Goal: Task Accomplishment & Management: Complete application form

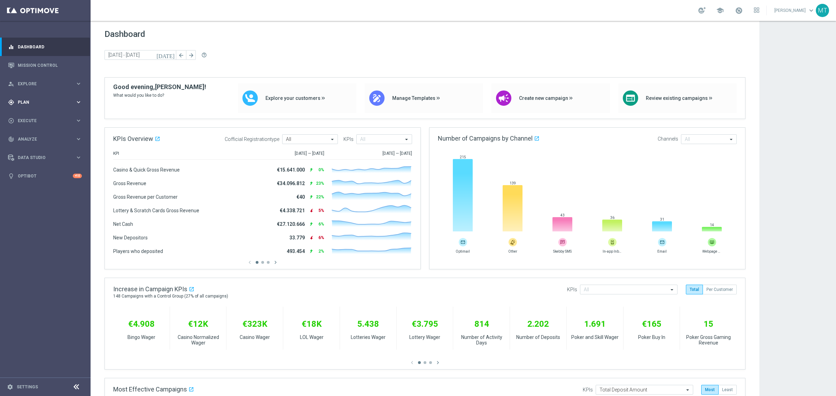
click at [43, 102] on span "Plan" at bounding box center [46, 102] width 57 height 4
click at [31, 138] on span "Templates" at bounding box center [43, 137] width 50 height 4
click at [34, 148] on link "Optimail" at bounding box center [47, 148] width 51 height 6
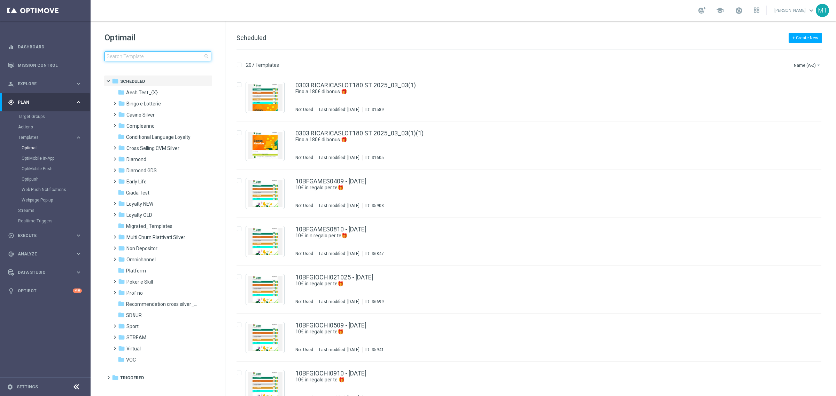
click at [123, 53] on input at bounding box center [157, 57] width 107 height 10
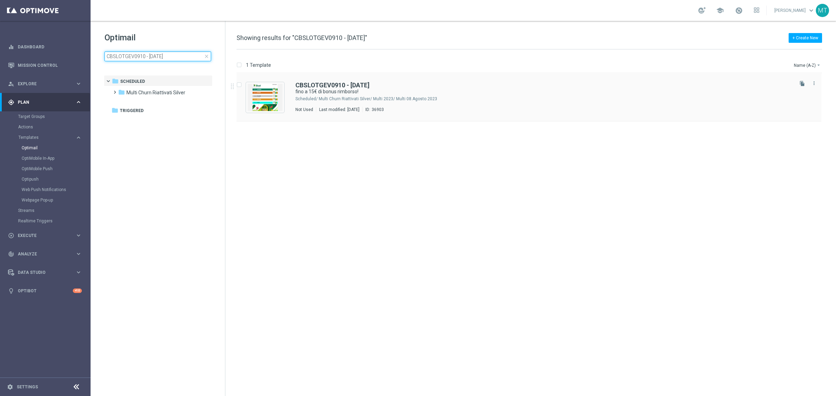
type input "CBSLOTGEV0910 - 2025-10-09"
click at [337, 84] on b "CBSLOTGEV0910 - 2025-10-09" at bounding box center [332, 85] width 74 height 7
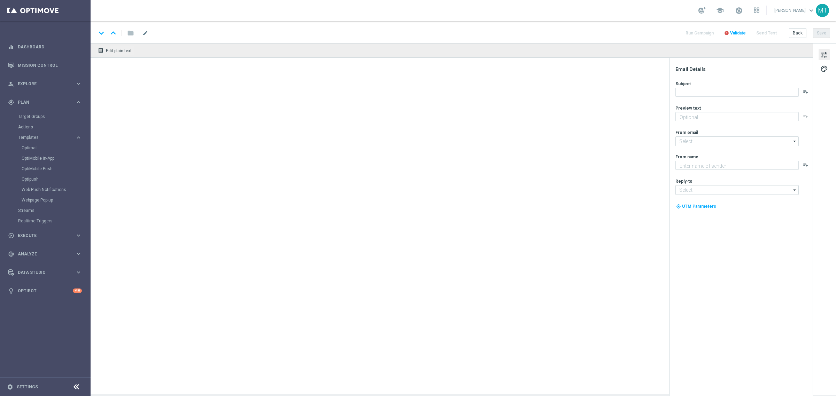
type textarea "su Slot e/o Gratta e Vinci 🎰🍀"
type input "newsletter@comunicazioni.sisal.it"
type textarea "Sisal"
type input "info@sisal.it"
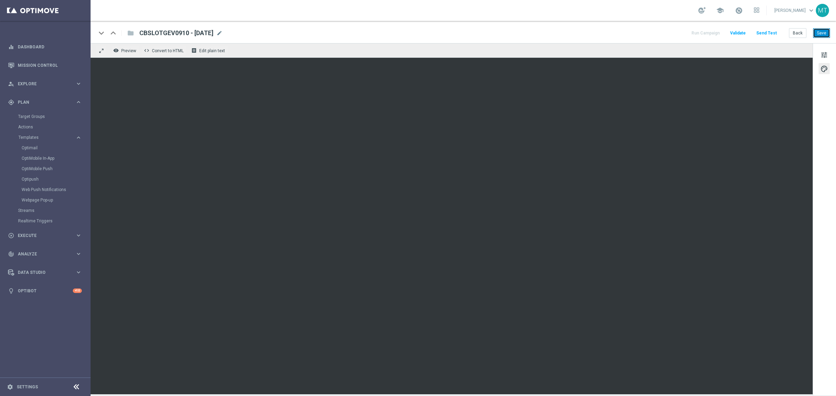
click at [823, 33] on button "Save" at bounding box center [821, 33] width 17 height 10
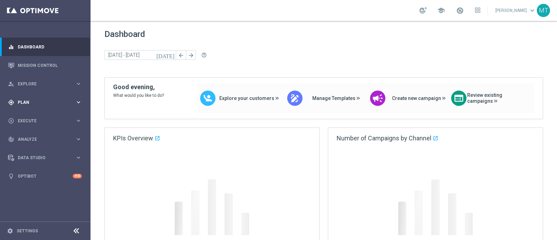
click at [63, 109] on div "gps_fixed Plan keyboard_arrow_right" at bounding box center [45, 102] width 90 height 18
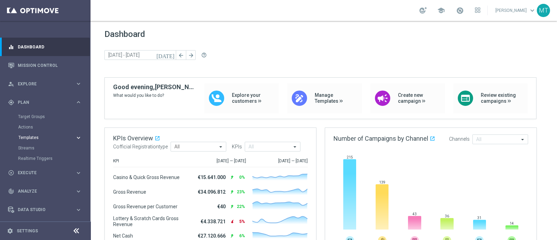
click at [32, 137] on span "Templates" at bounding box center [43, 137] width 50 height 4
click at [35, 145] on link "Optimail" at bounding box center [47, 148] width 51 height 6
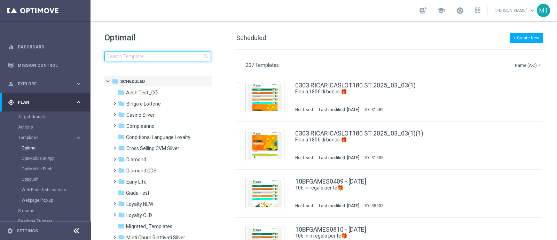
click at [127, 56] on input at bounding box center [157, 57] width 107 height 10
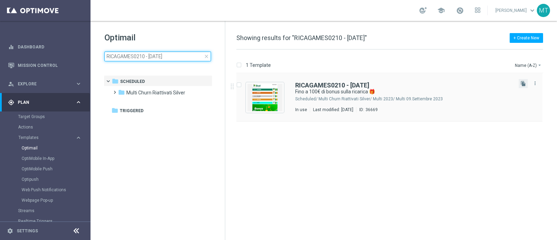
type input "RICAGAMES0210 - 2025-10-02"
click at [522, 87] on button "file_copy" at bounding box center [523, 83] width 9 height 9
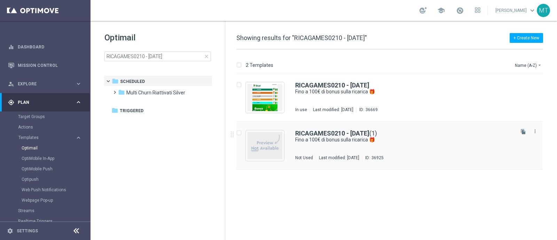
click at [349, 129] on div "RICAGAMES0210 - 2025-10-02 (1) Fino a 100€ di bonus sulla ricarica 🎁 Not Used L…" at bounding box center [390, 146] width 306 height 48
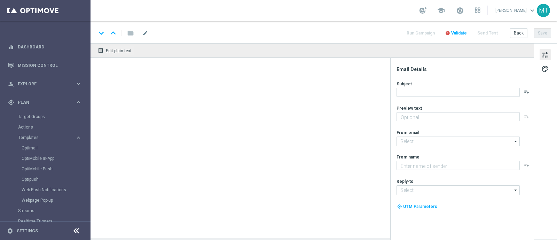
type input "RICAGAMES0210 - 2025-10-02(1)"
type textarea "Scopri la nuova promozione 🎯"
type input "newsletter@comunicazioni.sisal.it"
type textarea "Sisal"
type input "info@sisal.it"
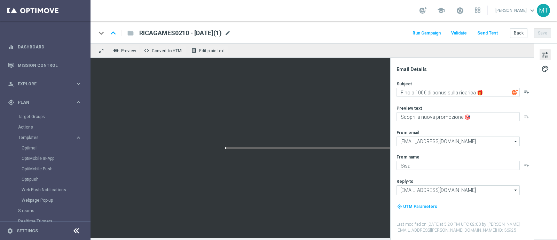
click at [231, 31] on span "mode_edit" at bounding box center [228, 33] width 6 height 6
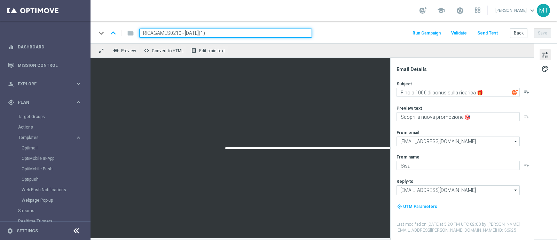
click at [179, 31] on input "RICAGAMES0210 - 2025-10-02(1)" at bounding box center [225, 33] width 173 height 9
drag, startPoint x: 181, startPoint y: 33, endPoint x: 144, endPoint y: 34, distance: 37.3
click at [144, 34] on input "RICAGAMES0210 - 2025-10-02(1)" at bounding box center [225, 33] width 173 height 9
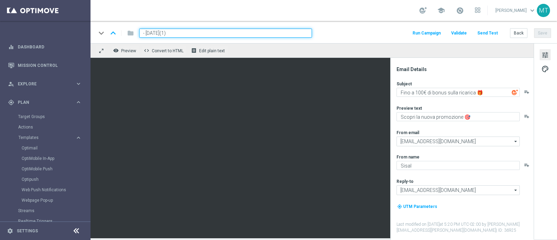
paste input "RICGAMES0910"
click at [233, 30] on input "RICGAMES0910 - 2025-10-02(1)" at bounding box center [225, 33] width 173 height 9
type input "RICGAMES0910 - 2025-10-09"
click at [544, 36] on button "Save" at bounding box center [542, 33] width 17 height 10
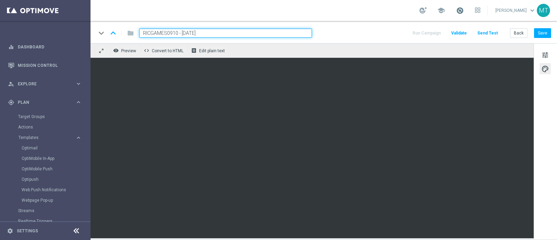
click at [464, 7] on span at bounding box center [460, 11] width 8 height 8
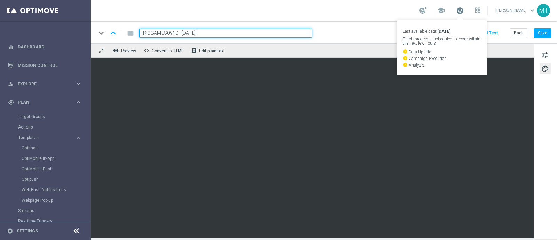
click at [464, 7] on span at bounding box center [460, 11] width 8 height 8
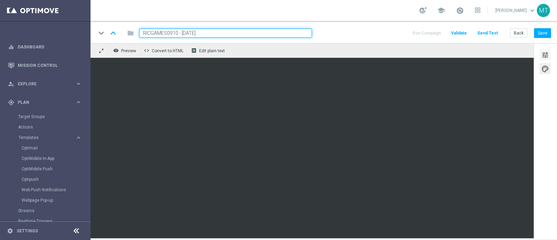
click at [545, 56] on span "tune" at bounding box center [546, 55] width 8 height 9
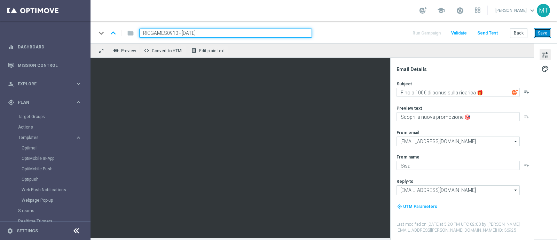
click at [542, 29] on button "Save" at bounding box center [542, 33] width 17 height 10
click at [551, 30] on button "Save" at bounding box center [542, 33] width 17 height 10
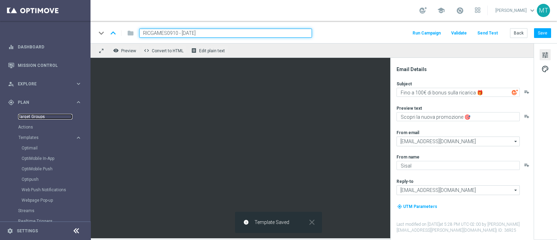
click at [37, 117] on link "Target Groups" at bounding box center [45, 117] width 54 height 6
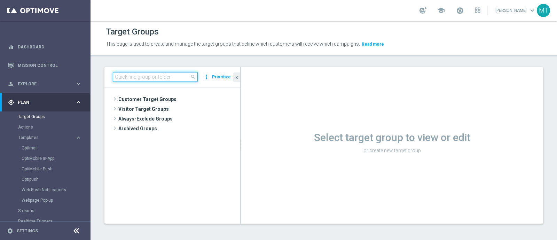
click at [130, 78] on input at bounding box center [155, 77] width 85 height 10
paste input "Multi Master Low NO saldo"
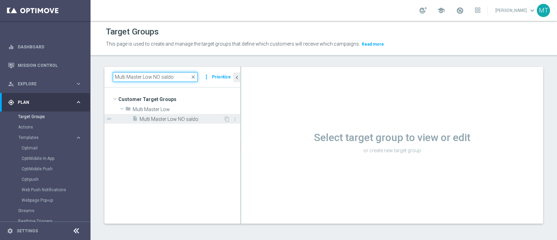
type input "Multi Master Low NO saldo"
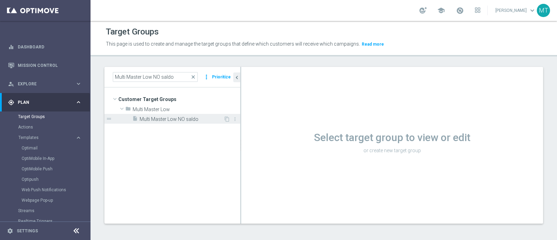
click at [171, 117] on span "Multi Master Low NO saldo" at bounding box center [182, 119] width 84 height 6
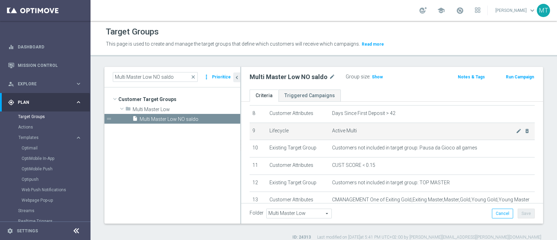
scroll to position [142, 0]
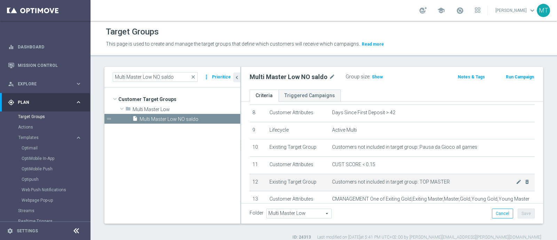
click at [433, 181] on span "Customers not included in target group: TOP MASTER" at bounding box center [424, 182] width 184 height 6
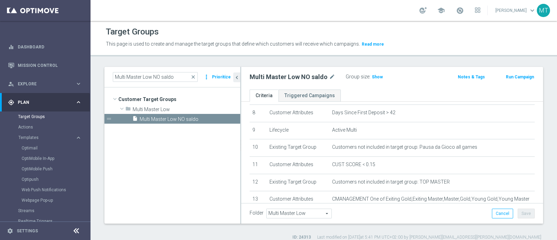
click at [515, 74] on button "Run Campaign" at bounding box center [520, 77] width 30 height 8
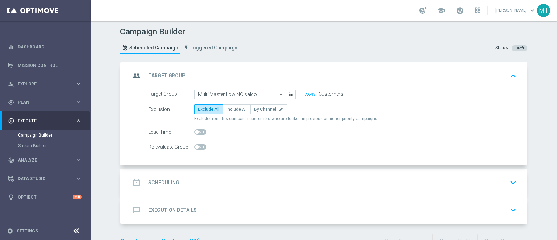
scroll to position [20, 0]
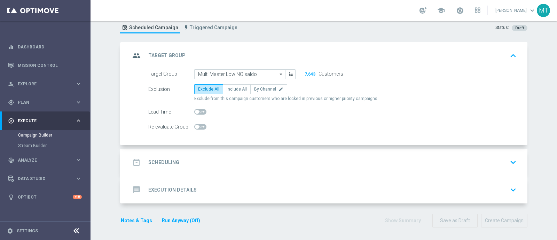
click at [254, 156] on div "date_range Scheduling keyboard_arrow_down" at bounding box center [324, 162] width 389 height 13
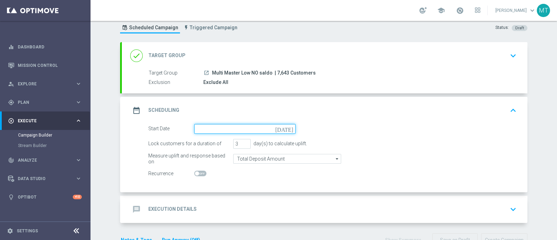
click at [286, 131] on input at bounding box center [244, 129] width 101 height 10
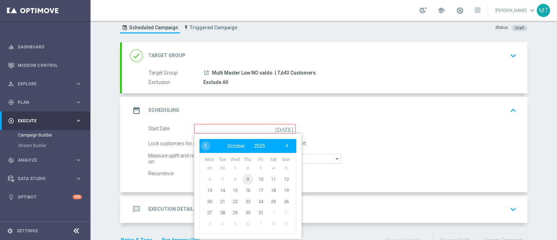
click at [246, 179] on span "9" at bounding box center [247, 178] width 11 height 11
type input "[DATE]"
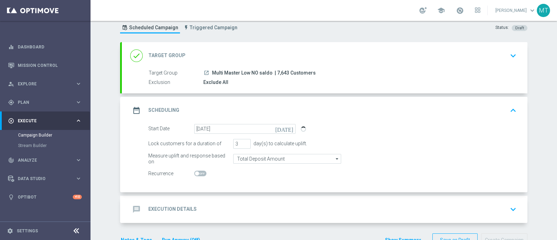
click at [216, 217] on div "message Execution Details keyboard_arrow_down" at bounding box center [325, 209] width 406 height 27
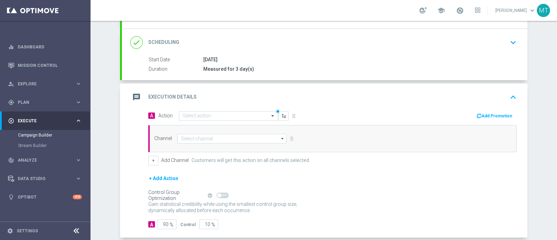
scroll to position [85, 0]
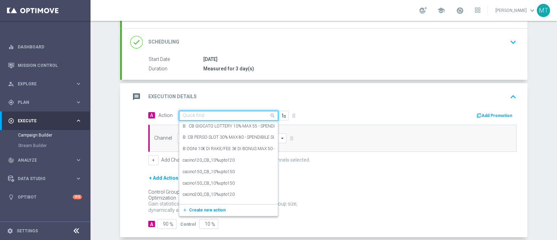
click at [191, 113] on input "text" at bounding box center [222, 116] width 78 height 6
click at [195, 113] on input "text" at bounding box center [222, 116] width 78 height 6
paste input "A: Ricarica e ricevi il 15% fino a 100€ tutti i giochi QeL3"
type input "A: Ricarica e ricevi il 15% fino a 100€ tutti i giochi QeL3"
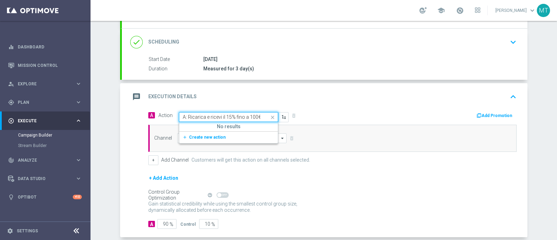
scroll to position [0, 37]
click at [212, 135] on span "Create new action" at bounding box center [207, 137] width 37 height 5
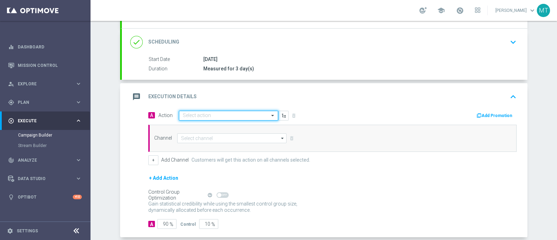
scroll to position [0, 0]
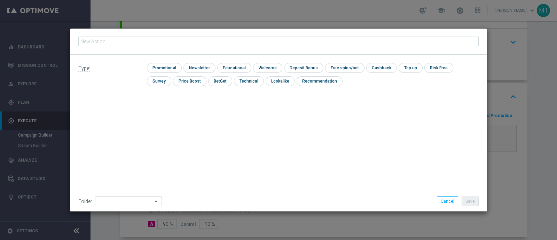
type input "A: Ricarica e ricevi il 15% fino a 100€ tutti i giochi QeL3"
click at [161, 68] on input "checkbox" at bounding box center [163, 67] width 33 height 9
checkbox input "true"
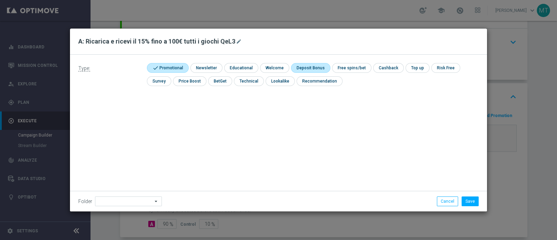
click at [313, 70] on input "checkbox" at bounding box center [309, 67] width 37 height 9
checkbox input "true"
click at [470, 198] on button "Save" at bounding box center [470, 201] width 17 height 10
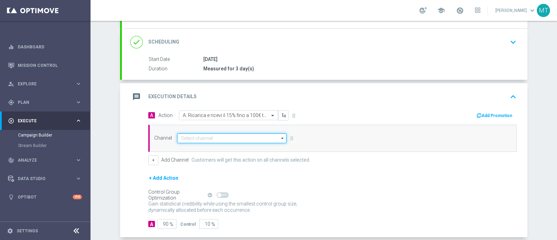
click at [232, 135] on input at bounding box center [231, 138] width 109 height 10
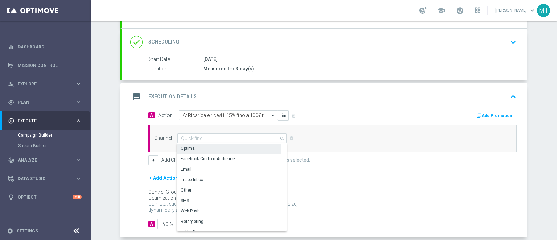
click at [211, 145] on div "Optimail" at bounding box center [229, 149] width 104 height 10
type input "Optimail"
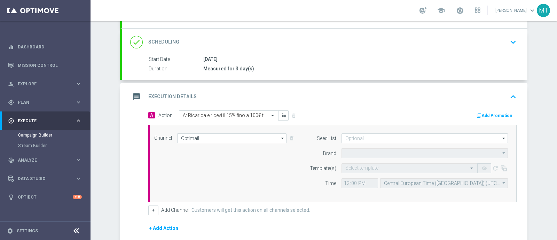
type input "Sisal Marketing"
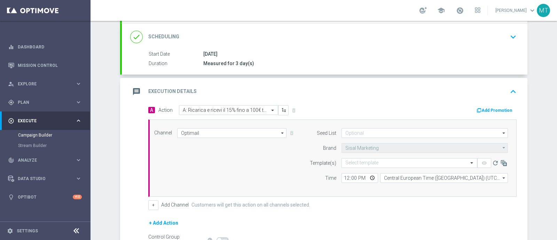
scroll to position [91, 0]
click at [367, 161] on input "text" at bounding box center [403, 163] width 114 height 6
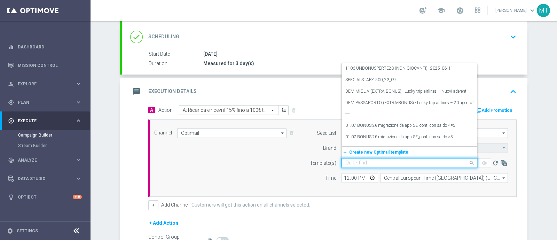
paste input "RICGAMES0910 - 2025-10-09"
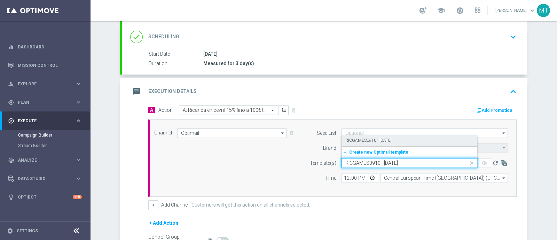
click at [354, 138] on label "RICGAMES0910 - 2025-10-09" at bounding box center [369, 141] width 46 height 6
type input "RICGAMES0910 - 2025-10-09"
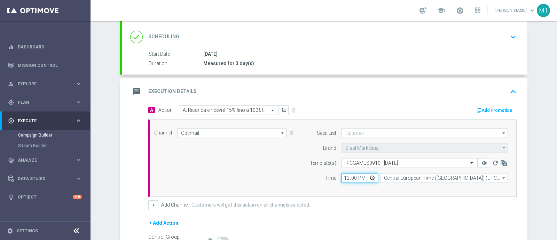
click at [342, 175] on input "12:00" at bounding box center [360, 178] width 37 height 10
type input "19:00"
click at [496, 107] on button "Add Promotion" at bounding box center [495, 111] width 39 height 8
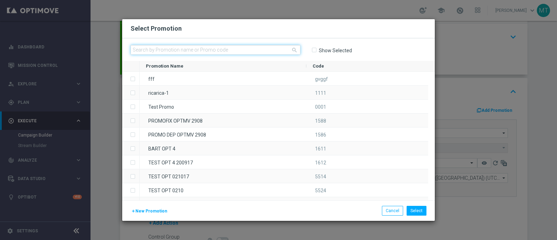
click at [193, 53] on input "text" at bounding box center [216, 50] width 170 height 10
paste input "336434"
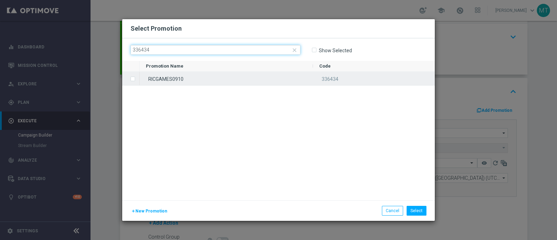
type input "336434"
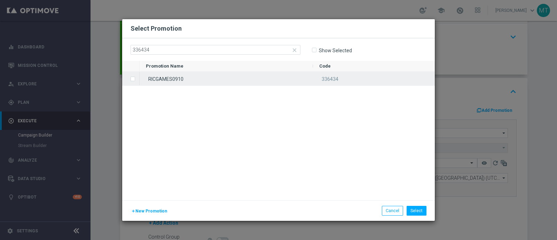
click at [133, 76] on input "Press SPACE to select this row." at bounding box center [132, 75] width 4 height 4
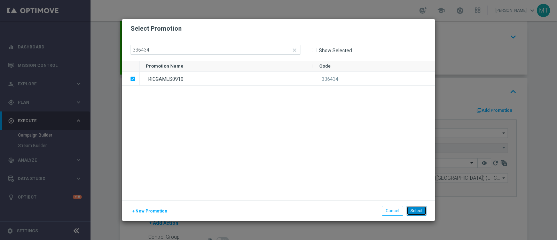
click at [421, 212] on button "Select" at bounding box center [417, 211] width 20 height 10
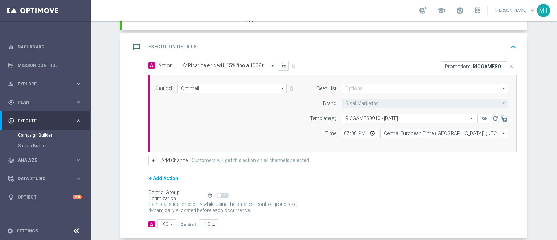
scroll to position [135, 0]
drag, startPoint x: 134, startPoint y: 61, endPoint x: 156, endPoint y: 64, distance: 22.2
click at [156, 64] on div "A Action Select action A: Ricarica e ricevi il 15% fino a 100€ tutti i giochi Q…" at bounding box center [325, 148] width 406 height 177
click at [160, 175] on button "+ Add Action" at bounding box center [163, 178] width 31 height 9
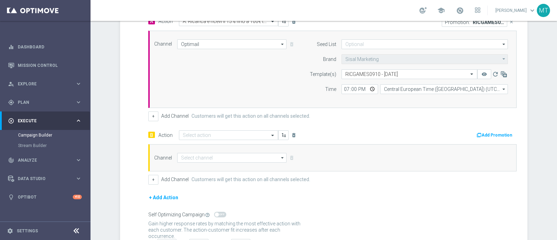
scroll to position [179, 0]
click at [201, 137] on div "Select action" at bounding box center [228, 135] width 99 height 10
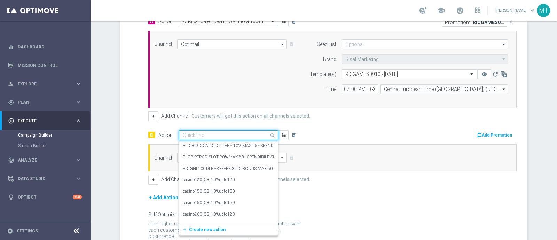
paste input "B: Ricarica e ricevi il 15% fino a 100€ tutti i giochi QeL3"
type input "B: Ricarica e ricevi il 15% fino a 100€ tutti i giochi QeL3"
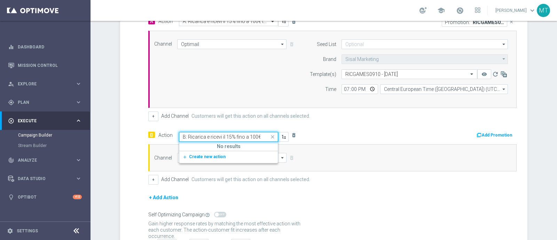
scroll to position [0, 37]
click at [211, 154] on span "Create new action" at bounding box center [207, 156] width 37 height 5
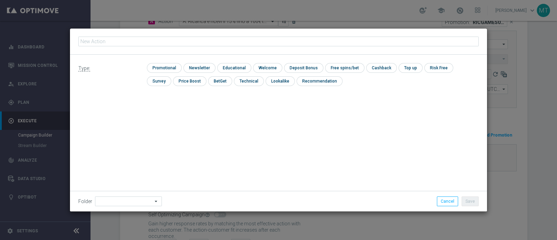
type input "B: Ricarica e ricevi il 15% fino a 100€ tutti i giochi QeL3"
click at [157, 72] on input "checkbox" at bounding box center [163, 67] width 33 height 9
checkbox input "true"
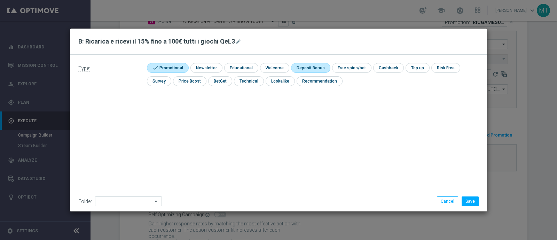
click at [316, 67] on input "checkbox" at bounding box center [309, 67] width 37 height 9
checkbox input "true"
click at [471, 197] on button "Save" at bounding box center [470, 201] width 17 height 10
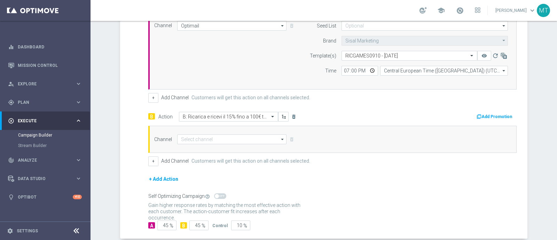
scroll to position [199, 0]
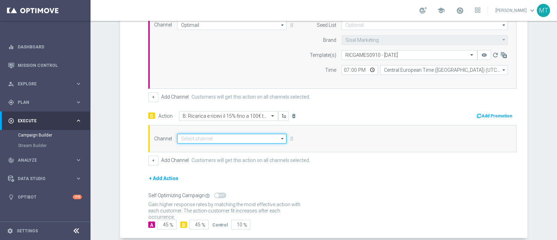
click at [202, 136] on input at bounding box center [231, 139] width 109 height 10
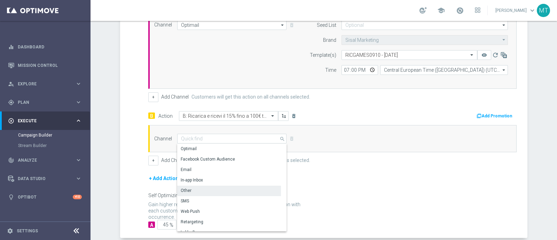
click at [198, 188] on div "Other" at bounding box center [229, 191] width 104 height 10
type input "Other"
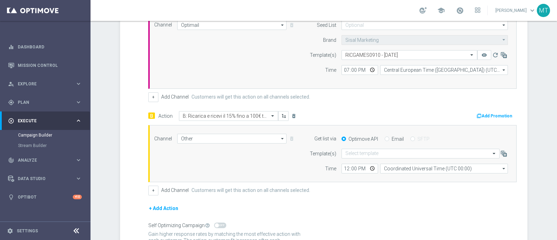
click at [385, 140] on input "Email" at bounding box center [387, 139] width 5 height 5
radio input "true"
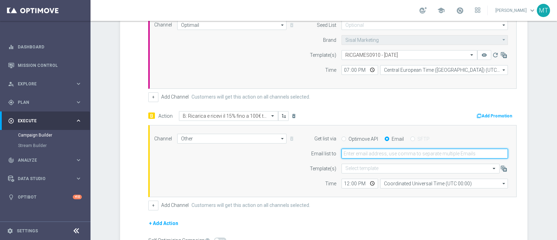
click at [350, 153] on input "email" at bounding box center [425, 154] width 166 height 10
type input "martina.troia@sisal.it"
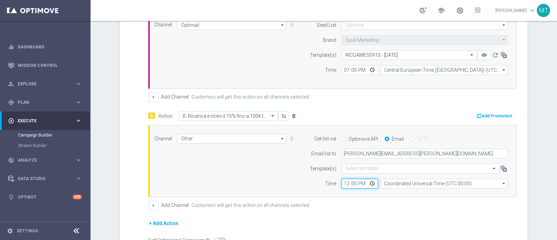
click at [343, 186] on input "12:00" at bounding box center [360, 184] width 37 height 10
type input "19:00"
click at [342, 185] on input "19:00" at bounding box center [360, 184] width 37 height 10
click at [288, 162] on div "Channel Other Other arrow_drop_down Drag here to set row groups Drag here to se…" at bounding box center [331, 161] width 364 height 55
click at [485, 115] on button "Add Promotion" at bounding box center [495, 116] width 39 height 8
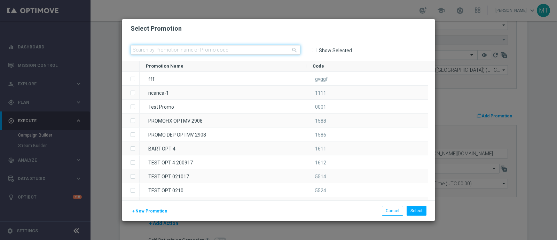
click at [187, 49] on input "text" at bounding box center [216, 50] width 170 height 10
paste input "336435"
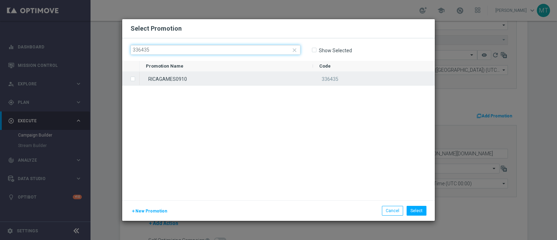
type input "336435"
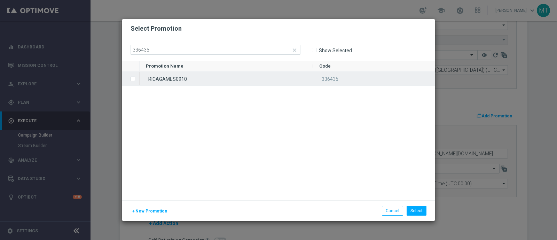
click at [133, 77] on input "Press SPACE to select this row." at bounding box center [132, 75] width 4 height 4
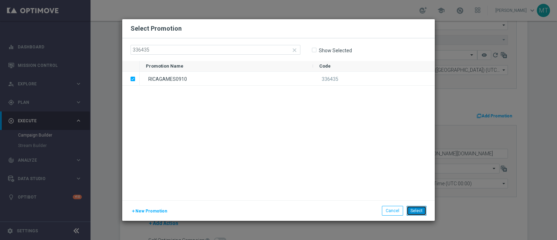
click at [423, 209] on button "Select" at bounding box center [417, 211] width 20 height 10
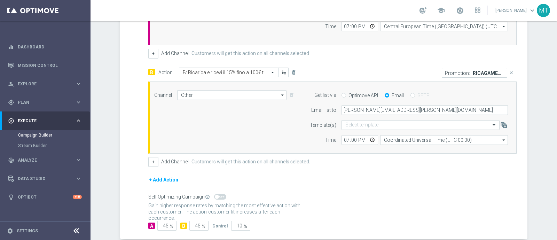
scroll to position [277, 0]
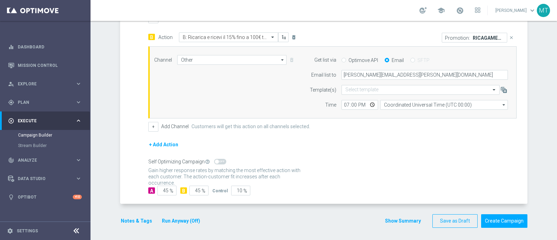
click at [125, 218] on button "Notes & Tags" at bounding box center [136, 221] width 33 height 9
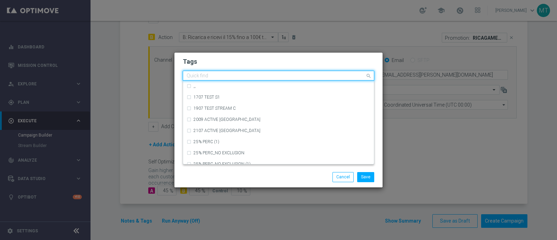
click at [239, 71] on div "Quick find" at bounding box center [279, 76] width 192 height 10
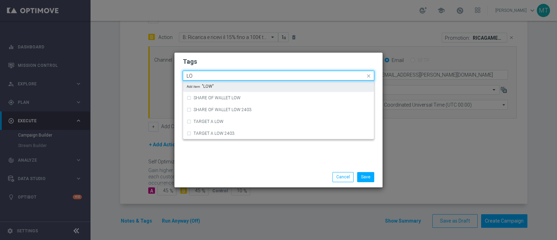
type input "L"
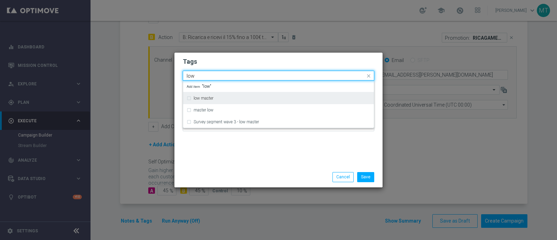
click at [232, 94] on div "low master" at bounding box center [279, 98] width 184 height 11
type input "low"
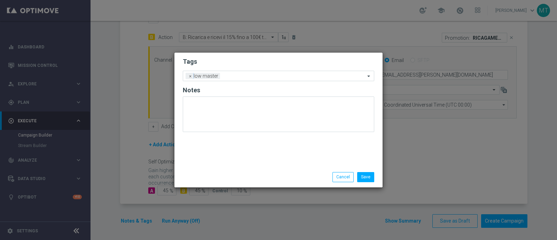
click at [211, 164] on div "Tags Add a new tag × low master Notes" at bounding box center [279, 110] width 208 height 114
click at [232, 74] on input "text" at bounding box center [294, 76] width 142 height 6
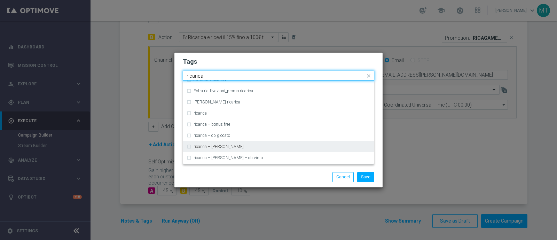
scroll to position [235, 0]
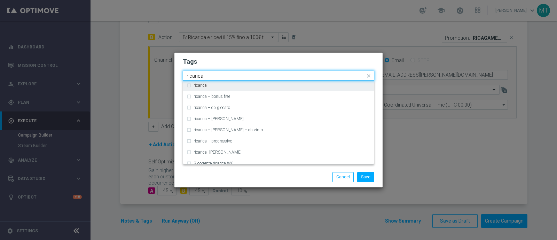
click at [189, 85] on div "ricarica" at bounding box center [279, 85] width 184 height 11
type input "ricarica"
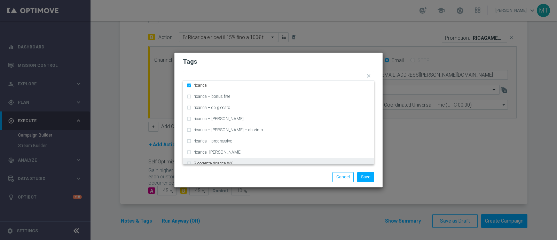
click at [222, 183] on div "Save Cancel" at bounding box center [279, 177] width 208 height 20
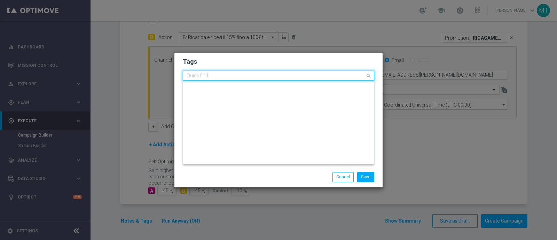
click at [259, 76] on input "text" at bounding box center [276, 76] width 179 height 6
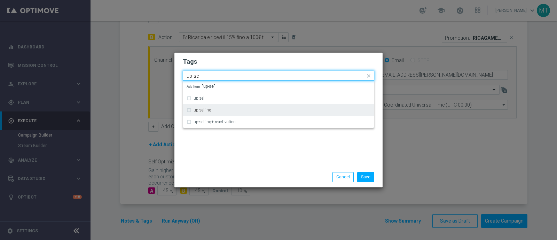
click at [237, 106] on div "up-selling" at bounding box center [279, 109] width 184 height 11
type input "up-se"
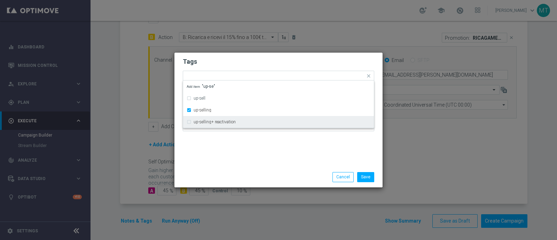
click at [234, 165] on div "Tags Quick find × low master × ricarica × up-selling up-sell up-selling up-sell…" at bounding box center [279, 110] width 208 height 114
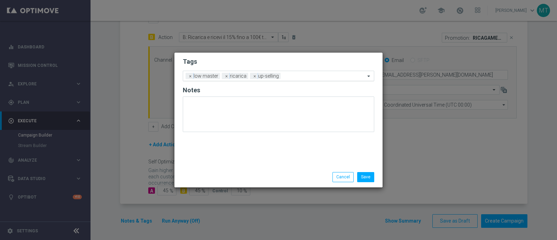
click at [313, 76] on input "text" at bounding box center [325, 76] width 82 height 6
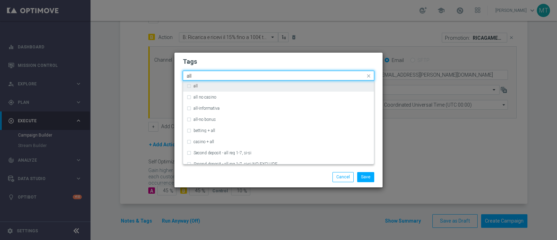
click at [307, 87] on div "all" at bounding box center [282, 86] width 177 height 4
type input "all"
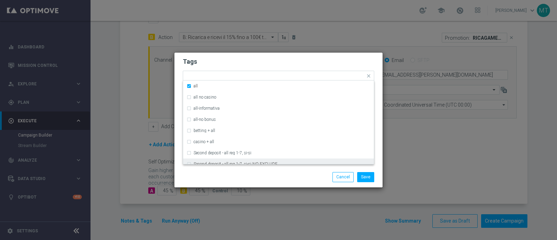
click at [274, 177] on div "Save Cancel" at bounding box center [312, 177] width 135 height 10
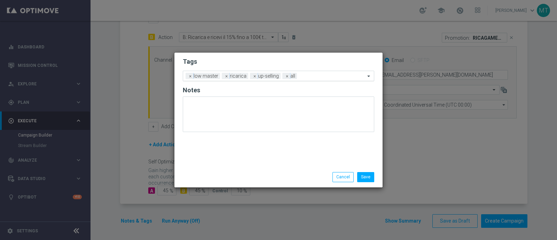
click at [339, 76] on input "text" at bounding box center [332, 76] width 65 height 6
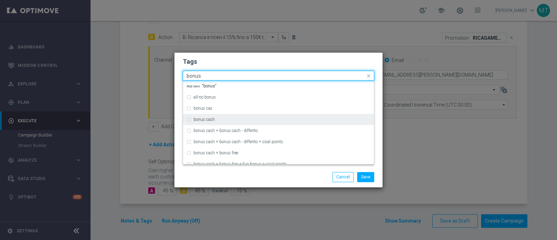
click at [238, 121] on div "bonus cash" at bounding box center [282, 119] width 177 height 4
type input "bonus"
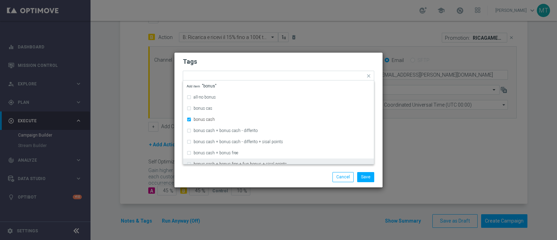
click at [296, 178] on div "Save Cancel" at bounding box center [312, 177] width 135 height 10
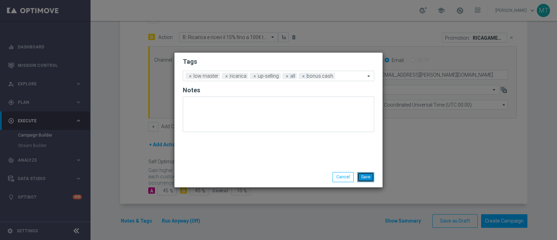
click at [366, 174] on button "Save" at bounding box center [365, 177] width 17 height 10
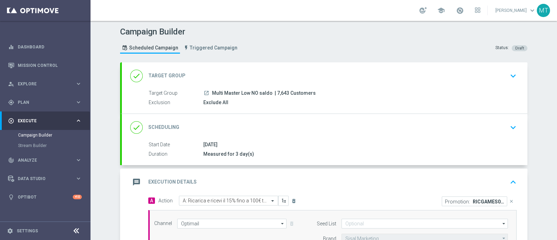
click at [409, 80] on div "done Target Group keyboard_arrow_down" at bounding box center [324, 75] width 389 height 13
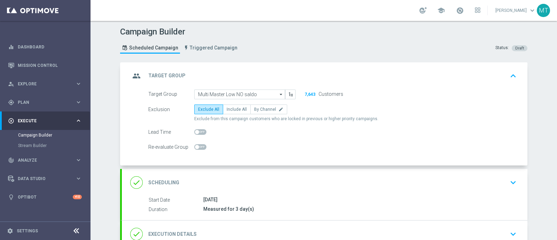
click at [302, 182] on div "done Scheduling keyboard_arrow_down" at bounding box center [324, 182] width 389 height 13
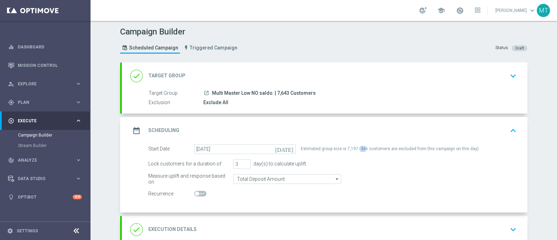
drag, startPoint x: 360, startPoint y: 148, endPoint x: 355, endPoint y: 148, distance: 5.2
click at [355, 148] on div "Estimated group size is 7,197 (446 customers are excluded from this campaign on…" at bounding box center [390, 149] width 178 height 10
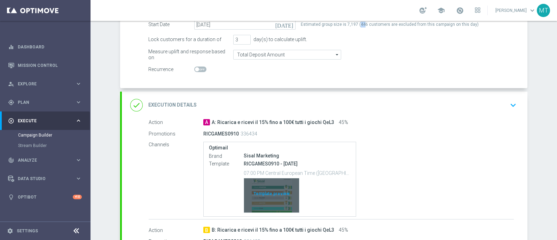
click at [274, 192] on div "Template preview" at bounding box center [271, 195] width 55 height 34
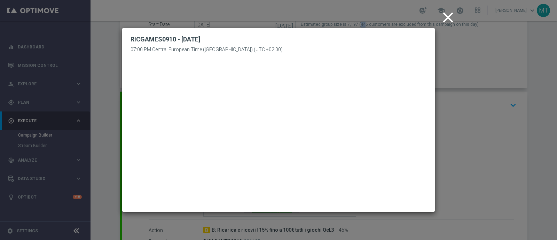
click at [449, 20] on icon "close" at bounding box center [448, 17] width 17 height 17
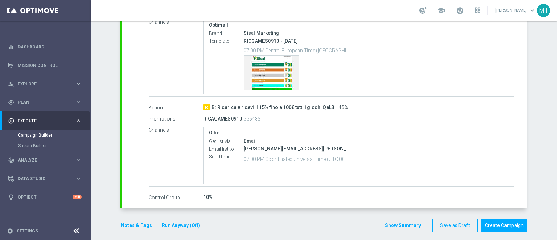
scroll to position [252, 0]
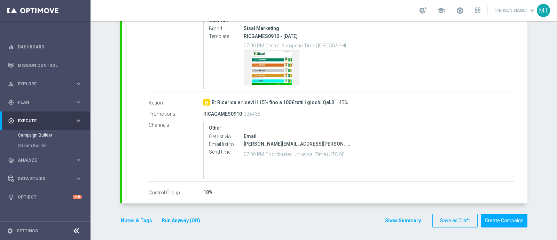
click at [175, 220] on button "Run Anyway (Off)" at bounding box center [181, 220] width 40 height 9
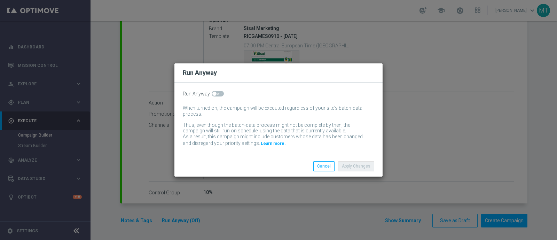
click at [216, 95] on span at bounding box center [218, 94] width 12 height 6
click at [216, 95] on input "checkbox" at bounding box center [218, 94] width 12 height 6
checkbox input "true"
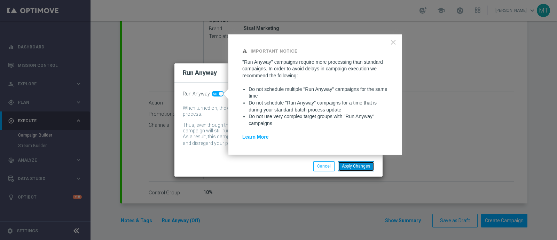
click at [368, 166] on button "Apply Changes" at bounding box center [356, 166] width 36 height 10
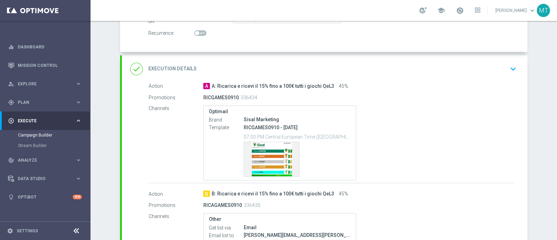
scroll to position [18, 0]
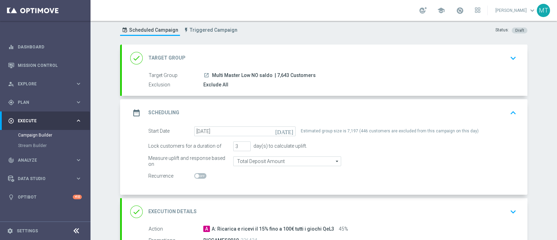
click at [496, 114] on div "date_range Scheduling keyboard_arrow_up" at bounding box center [324, 112] width 389 height 13
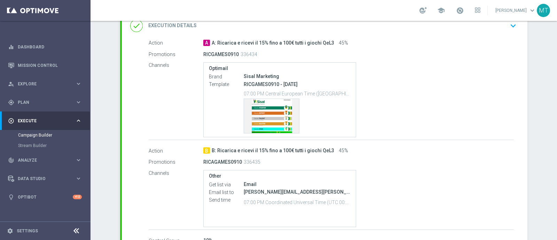
scroll to position [201, 0]
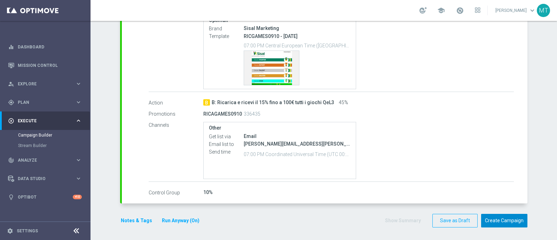
click at [513, 219] on button "Create Campaign" at bounding box center [504, 221] width 46 height 14
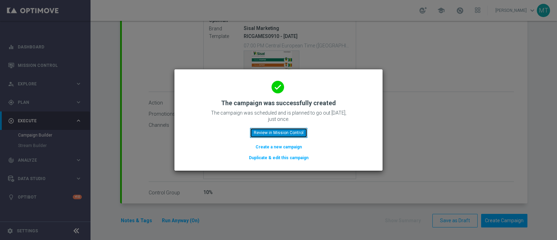
click at [285, 129] on button "Review in Mission Control" at bounding box center [278, 133] width 57 height 10
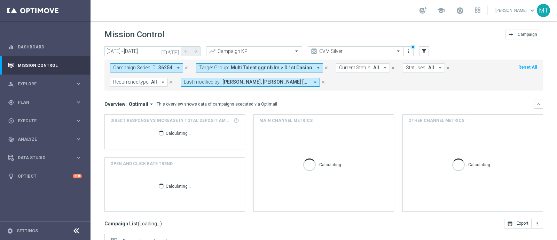
click at [186, 67] on icon "close" at bounding box center [186, 67] width 5 height 5
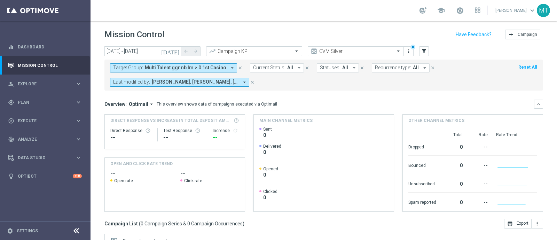
click at [158, 68] on span "Multi Talent ggr nb lm > 0 1st Casino" at bounding box center [186, 68] width 82 height 6
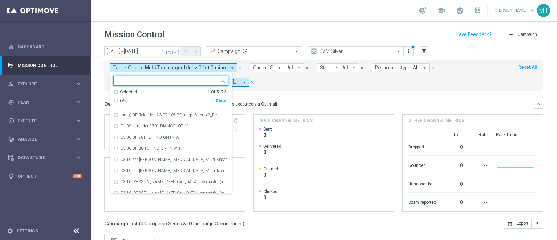
click at [115, 100] on div "(All)" at bounding box center [165, 101] width 102 height 6
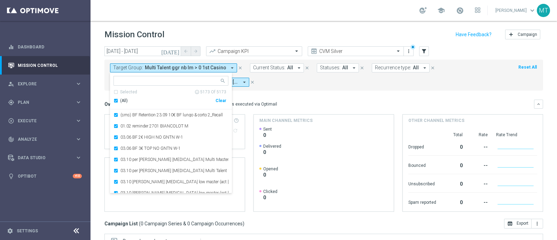
click at [116, 98] on div "(All)" at bounding box center [165, 101] width 102 height 6
click at [309, 103] on div "Overview: Optimail arrow_drop_down This overview shows data of campaigns execut…" at bounding box center [319, 104] width 430 height 6
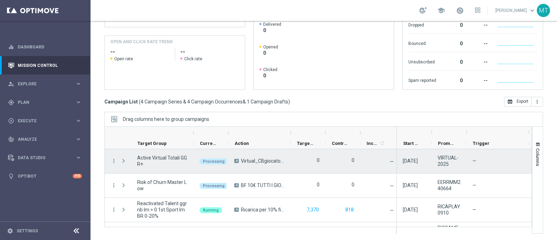
scroll to position [44, 0]
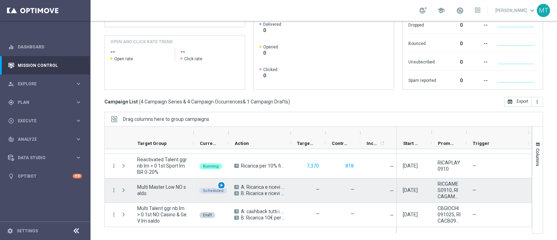
click at [223, 181] on div "play_arrow" at bounding box center [222, 185] width 8 height 8
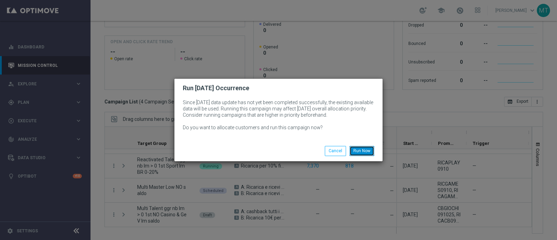
click at [356, 152] on button "Run Now" at bounding box center [362, 151] width 25 height 10
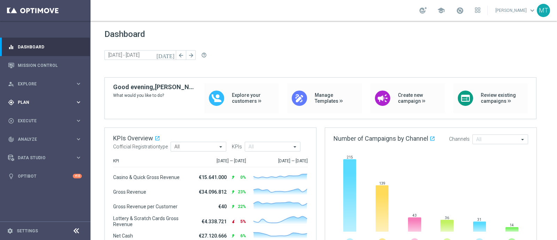
click at [45, 105] on div "gps_fixed Plan keyboard_arrow_right" at bounding box center [45, 102] width 90 height 18
click at [33, 137] on span "Templates" at bounding box center [43, 137] width 50 height 4
click at [31, 149] on link "Optimail" at bounding box center [47, 148] width 51 height 6
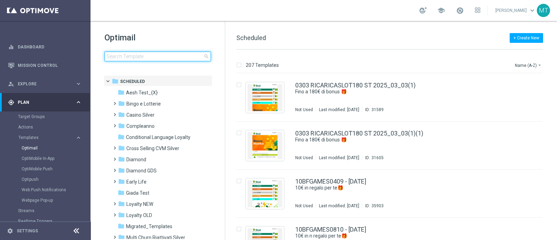
click at [135, 55] on input at bounding box center [157, 57] width 107 height 10
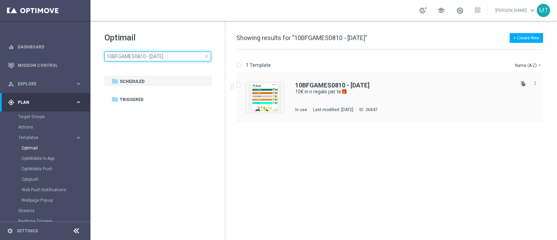
type input "10BFGAMES0810 - 2025-10-08"
click at [350, 95] on div "10BFGAMES0810 - 2025-10-08 10€ in n regalo per te🎁 In use Last modified: Wednes…" at bounding box center [404, 97] width 218 height 30
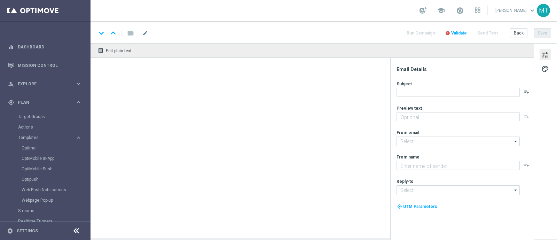
type textarea "da usare su qualsiasi gioco!"
type input "newsletter@comunicazioni.sisal.it"
type textarea "Sisal"
type input "info@sisal.it"
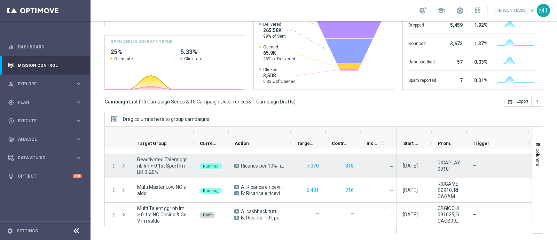
scroll to position [312, 0]
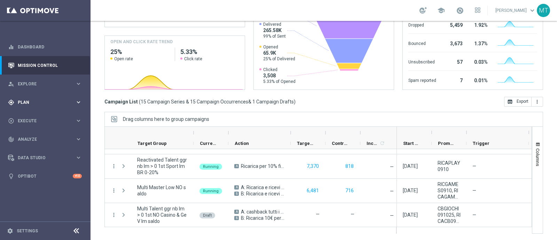
click at [42, 107] on div "gps_fixed Plan keyboard_arrow_right" at bounding box center [45, 102] width 90 height 18
click at [41, 62] on link "Mission Control" at bounding box center [50, 65] width 64 height 18
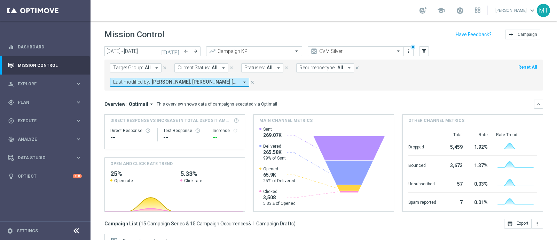
click at [154, 67] on icon "arrow_drop_down" at bounding box center [157, 68] width 6 height 6
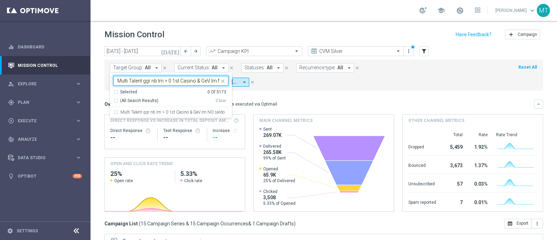
scroll to position [0, 17]
click at [150, 115] on div "Multi Talent ggr nb lm > 0 1st Casino & GeV lm NO saldo" at bounding box center [171, 112] width 115 height 11
type input "Multi Talent ggr nb lm > 0 1st Casino & GeV lm NO saldo"
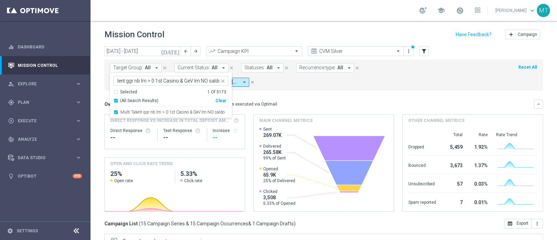
scroll to position [0, 0]
click at [275, 98] on mini-dashboard "Overview: Optimail arrow_drop_down This overview shows data of campaigns execut…" at bounding box center [323, 155] width 439 height 128
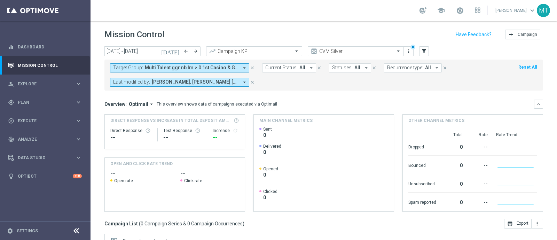
click at [177, 53] on icon "[DATE]" at bounding box center [170, 51] width 19 height 6
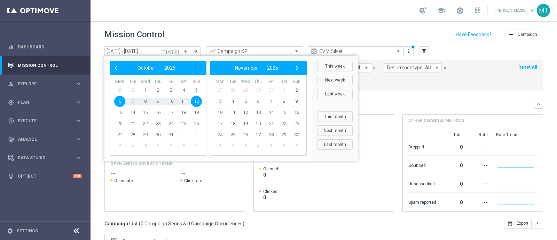
click at [194, 104] on span "12" at bounding box center [196, 101] width 11 height 11
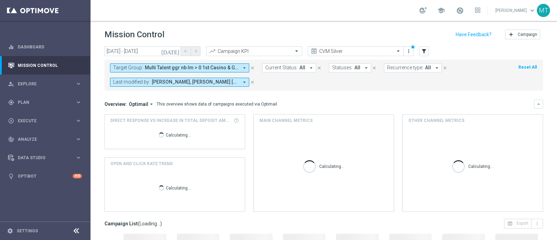
click at [175, 49] on icon "[DATE]" at bounding box center [170, 51] width 19 height 6
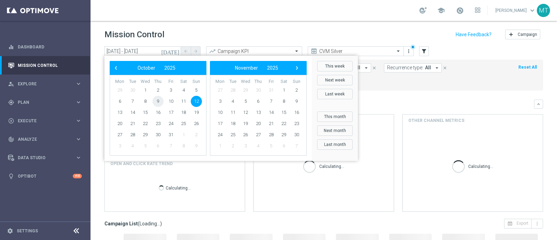
click at [157, 103] on span "9" at bounding box center [158, 101] width 11 height 11
type input "[DATE] - [DATE]"
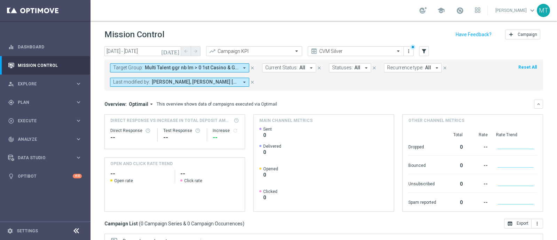
click at [154, 72] on form "Target Group: Multi Talent ggr nb lm > 0 1st Casino & GeV lm NO saldo arrow_dro…" at bounding box center [308, 74] width 397 height 23
click at [153, 67] on span "Multi Talent ggr nb lm > 0 1st Casino & GeV lm NO saldo" at bounding box center [192, 68] width 94 height 6
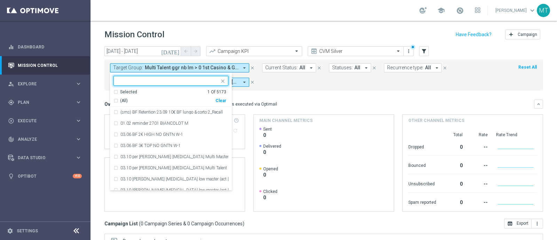
click at [117, 101] on div "(All)" at bounding box center [165, 101] width 102 height 6
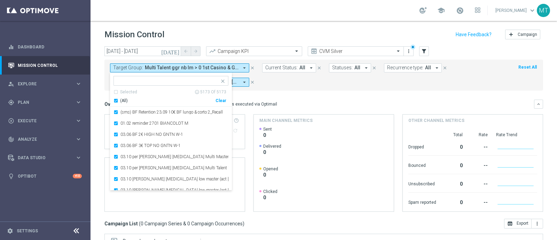
click at [118, 101] on div "(All)" at bounding box center [165, 101] width 102 height 6
click at [104, 98] on mini-dashboard "Overview: Optimail arrow_drop_down This overview shows data of campaigns execut…" at bounding box center [323, 155] width 439 height 128
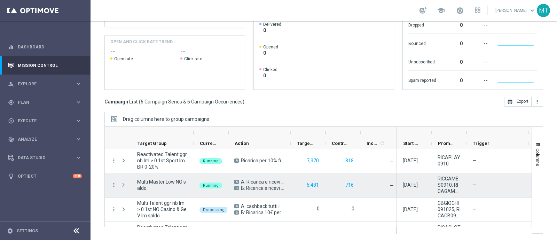
scroll to position [68, 0]
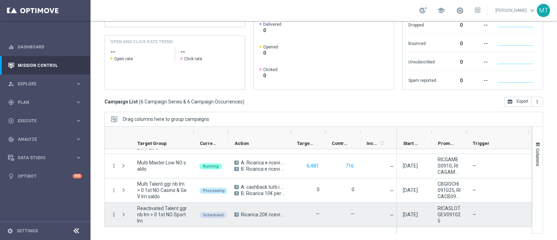
click at [113, 211] on icon "more_vert" at bounding box center [114, 214] width 6 height 6
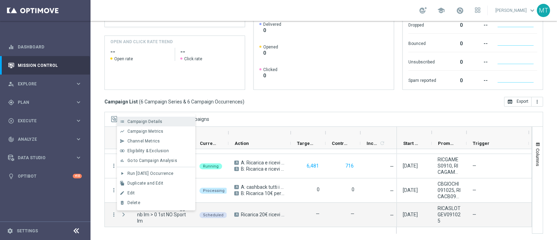
click at [141, 120] on span "Campaign Details" at bounding box center [144, 121] width 35 height 5
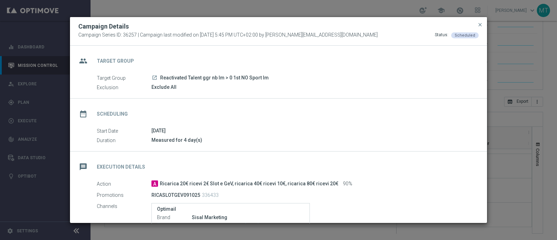
scroll to position [132, 0]
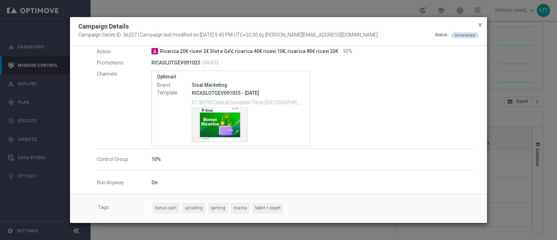
click at [478, 24] on span "close" at bounding box center [481, 25] width 6 height 6
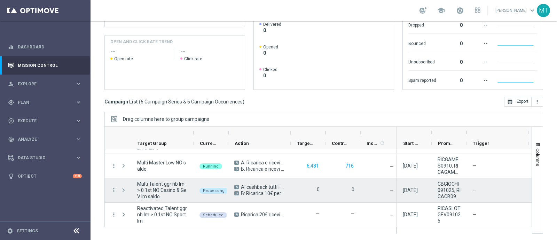
scroll to position [0, 0]
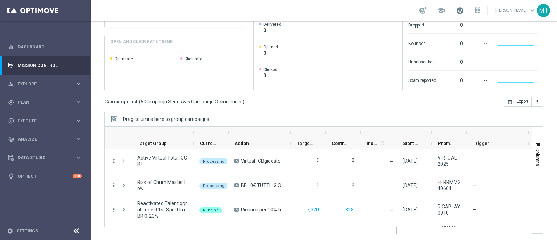
click at [463, 11] on span at bounding box center [460, 11] width 8 height 8
click at [465, 14] on link "Last available data: 7 Oct 2025 Batch process in progress check_circle Data Upd…" at bounding box center [460, 10] width 9 height 11
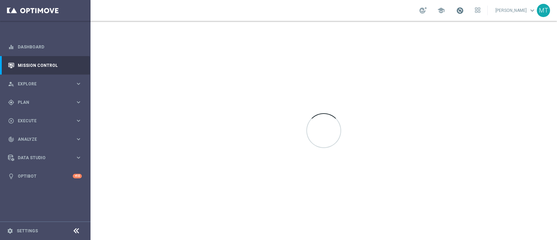
click at [464, 10] on span at bounding box center [460, 11] width 8 height 8
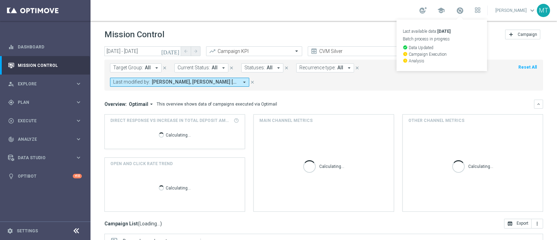
click at [326, 2] on div "school Last available data: [DATE] Batch process in progress check_circle Data …" at bounding box center [324, 10] width 467 height 21
click at [326, 2] on div "school [PERSON_NAME] keyboard_arrow_down MT" at bounding box center [324, 10] width 467 height 21
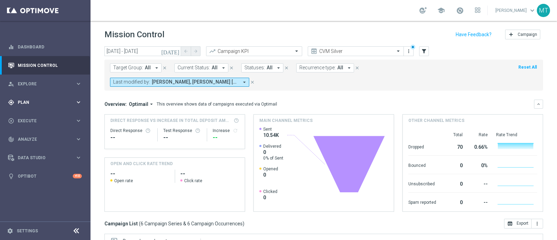
click at [25, 106] on div "gps_fixed Plan keyboard_arrow_right" at bounding box center [45, 102] width 90 height 18
click at [36, 114] on link "Target Groups" at bounding box center [45, 117] width 54 height 6
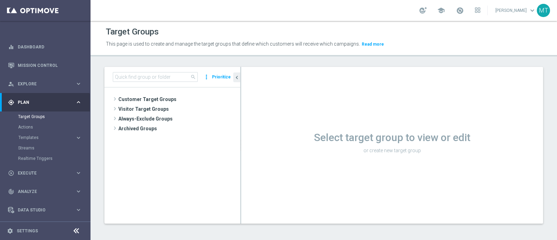
click at [124, 82] on div "search more_vert Prioritize" at bounding box center [172, 77] width 136 height 21
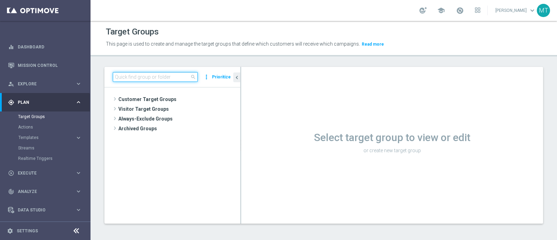
click at [122, 79] on input at bounding box center [155, 77] width 85 height 10
paste input "Multi Talent ggr nb lm > 0 1st Casino & GeV lm saldo"
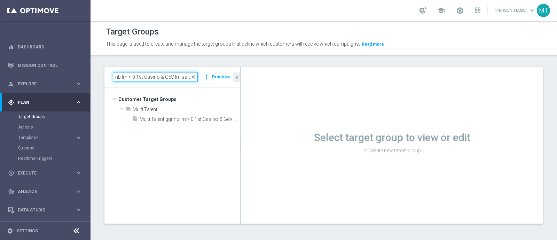
type input "Multi Talent ggr nb lm > 0 1st Casino & GeV lm saldo"
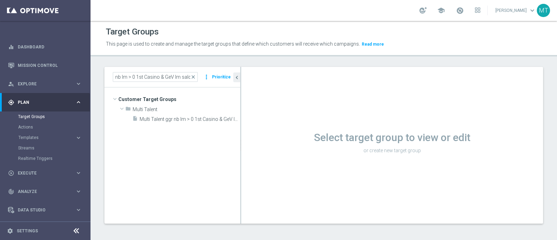
scroll to position [0, 0]
click at [157, 123] on tree-viewport "Customer Target Groups library_add create_new_folder folder" at bounding box center [172, 155] width 136 height 136
click at [152, 117] on span "Multi Talent ggr nb lm > 0 1st Casino & GeV lm saldo" at bounding box center [182, 119] width 85 height 6
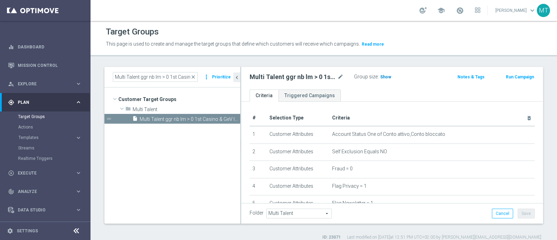
click at [388, 79] on span "Show" at bounding box center [385, 77] width 11 height 5
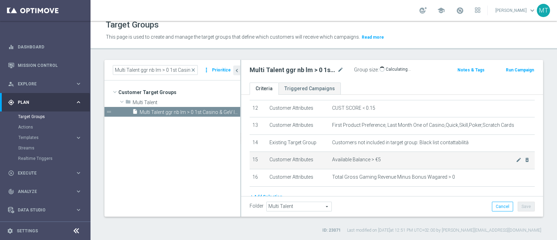
scroll to position [235, 0]
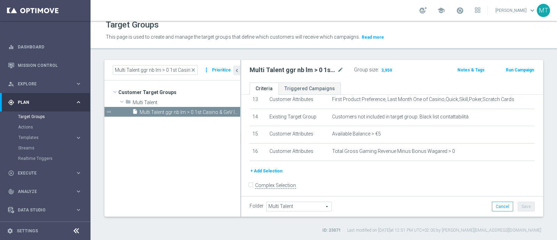
click at [528, 67] on button "Run Campaign" at bounding box center [520, 70] width 30 height 8
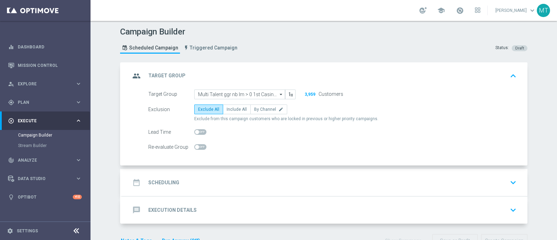
click at [245, 180] on div "date_range Scheduling keyboard_arrow_down" at bounding box center [324, 182] width 389 height 13
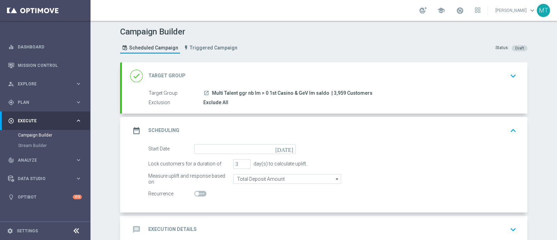
click at [238, 153] on form "Start Date [DATE] Lock customers for a duration of 3 day(s) to calculate uplift…" at bounding box center [332, 171] width 369 height 55
click at [228, 148] on input at bounding box center [244, 149] width 101 height 10
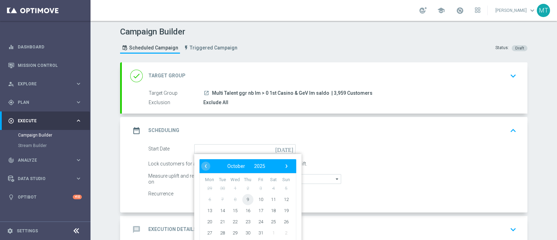
click at [247, 197] on span "9" at bounding box center [247, 199] width 11 height 11
type input "[DATE]"
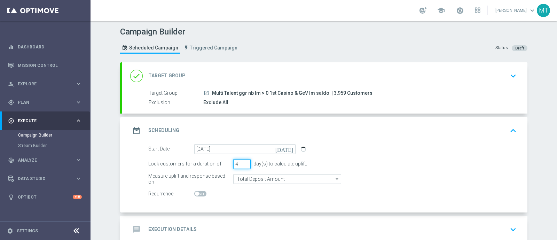
type input "4"
click at [244, 163] on input "4" at bounding box center [241, 164] width 17 height 10
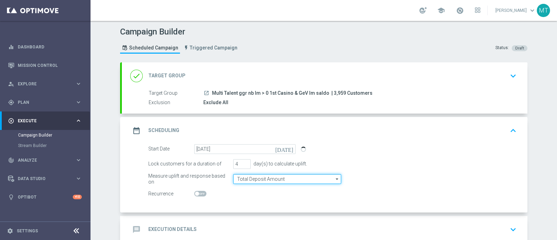
click at [262, 178] on input "Total Deposit Amount" at bounding box center [287, 179] width 108 height 10
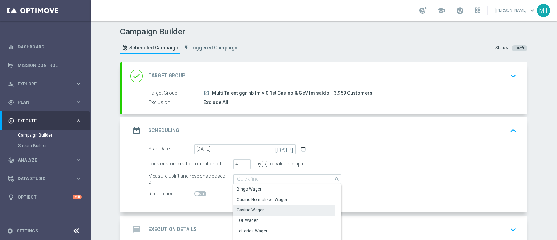
click at [264, 211] on div "Casino Wager" at bounding box center [284, 210] width 102 height 10
type input "Casino Wager"
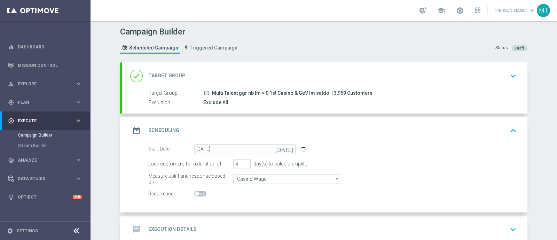
scroll to position [40, 0]
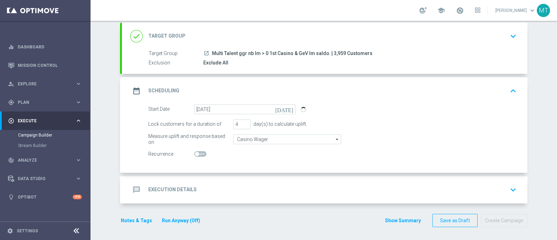
click at [255, 183] on div "message Execution Details keyboard_arrow_down" at bounding box center [324, 189] width 389 height 13
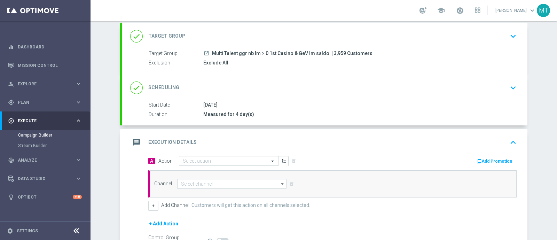
scroll to position [100, 0]
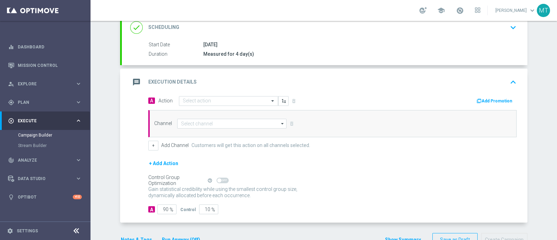
click at [223, 93] on div "message Execution Details keyboard_arrow_up" at bounding box center [325, 82] width 406 height 27
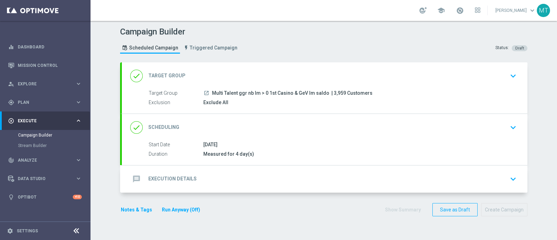
scroll to position [0, 0]
click at [213, 182] on div "message Execution Details keyboard_arrow_down" at bounding box center [324, 178] width 389 height 13
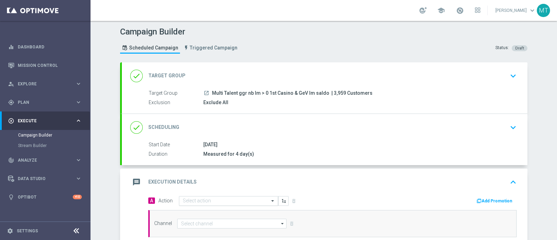
click at [212, 200] on input "text" at bounding box center [222, 201] width 78 height 6
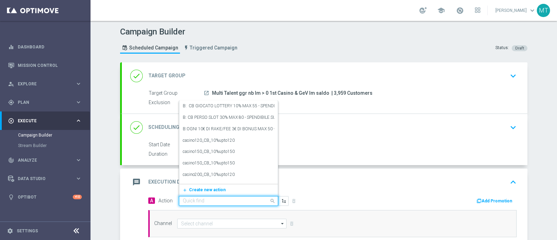
paste input "A: cashback Slot GeV 30% fino a 15€ giocato min 10€"
type input "A: cashback Slot GeV 30% fino a 15€ giocato min 10€"
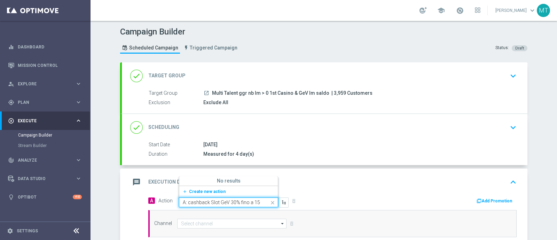
scroll to position [0, 36]
click at [206, 189] on span "Create new action" at bounding box center [207, 191] width 37 height 5
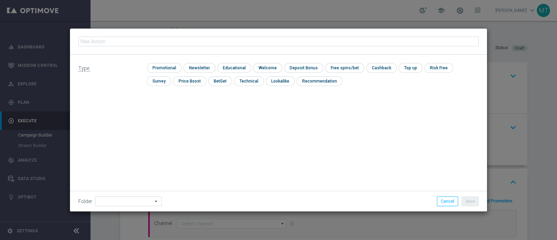
type input "A: cashback Slot GeV 30% fino a 15€ giocato min 10€"
click at [154, 71] on input "checkbox" at bounding box center [163, 67] width 33 height 9
checkbox input "true"
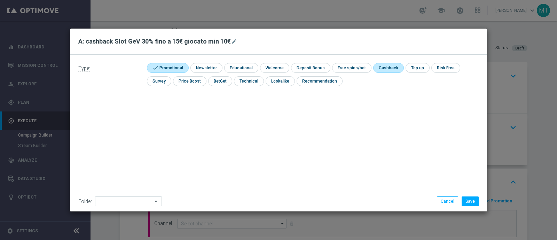
click at [374, 68] on input "checkbox" at bounding box center [387, 67] width 29 height 9
checkbox input "true"
click at [469, 199] on button "Save" at bounding box center [470, 201] width 17 height 10
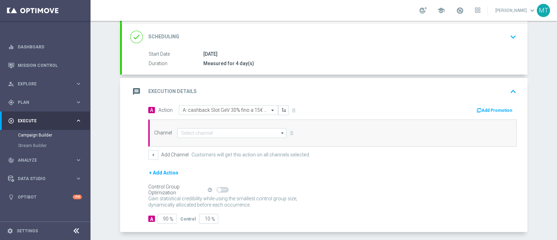
scroll to position [91, 0]
click at [215, 139] on div "Channel arrow_drop_down Drag here to set row groups Drag here to set column lab…" at bounding box center [332, 132] width 369 height 27
click at [211, 137] on div "Channel arrow_drop_down Drag here to set row groups Drag here to set column lab…" at bounding box center [332, 132] width 369 height 27
click at [204, 133] on input at bounding box center [231, 133] width 109 height 10
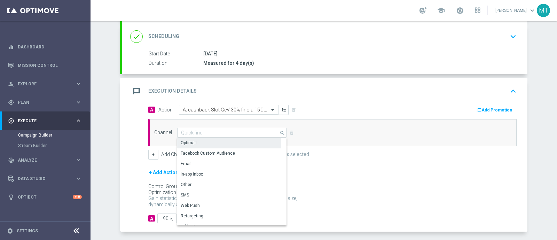
click at [206, 140] on div "Optimail" at bounding box center [229, 143] width 104 height 10
type input "Optimail"
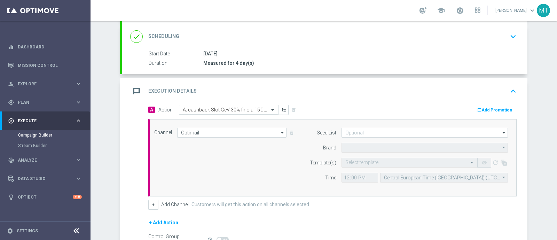
type input "Sisal Marketing"
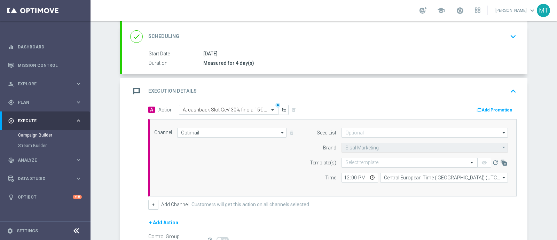
click at [378, 158] on div "Select template" at bounding box center [410, 163] width 136 height 10
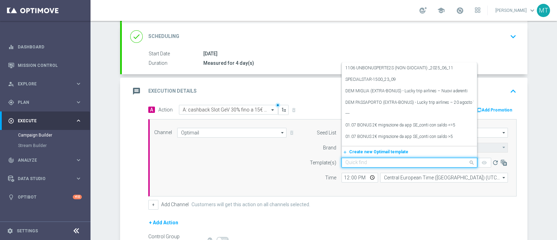
paste input "CBSLOTGEV0910 - [DATE]"
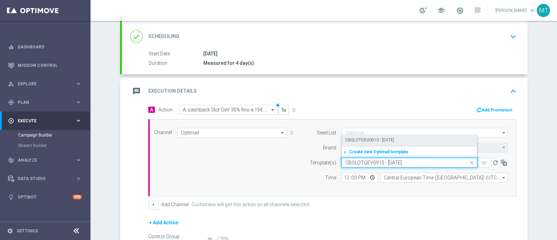
click at [366, 140] on label "CBSLOTGEV0910 - [DATE]" at bounding box center [370, 140] width 49 height 6
type input "CBSLOTGEV0910 - [DATE]"
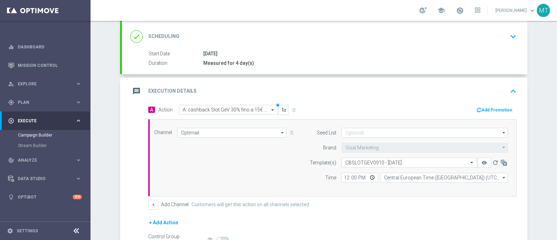
click at [342, 181] on div "Seed List arrow_drop_down Drag here to set row groups Drag here to set column l…" at bounding box center [407, 158] width 212 height 60
click at [343, 177] on input "12:00" at bounding box center [360, 178] width 37 height 10
click at [345, 177] on input "12:00" at bounding box center [360, 178] width 37 height 10
type input "19:00"
click at [487, 108] on button "Add Promotion" at bounding box center [495, 110] width 39 height 8
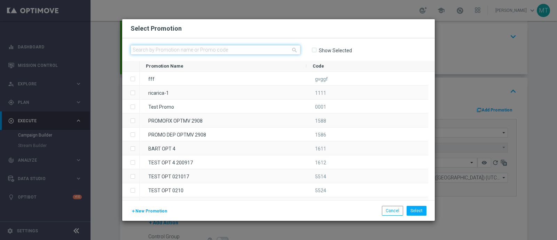
click at [139, 54] on input "text" at bounding box center [216, 50] width 170 height 10
paste input "CBSLOTGEV0910"
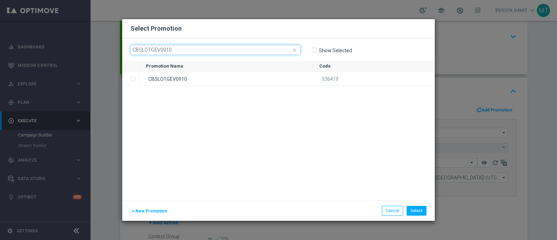
click at [139, 54] on input "CBSLOTGEV0910" at bounding box center [216, 50] width 170 height 10
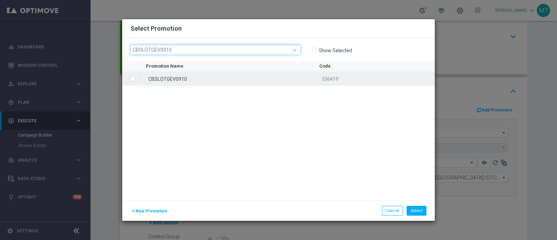
type input "CBSLOTGEV0910"
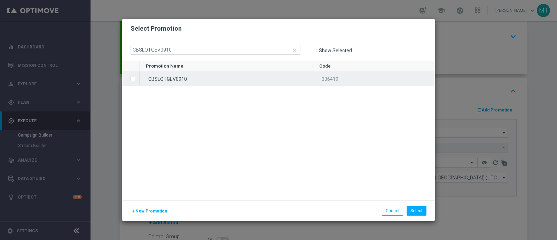
click at [137, 78] on label "Press SPACE to select this row." at bounding box center [138, 79] width 2 height 6
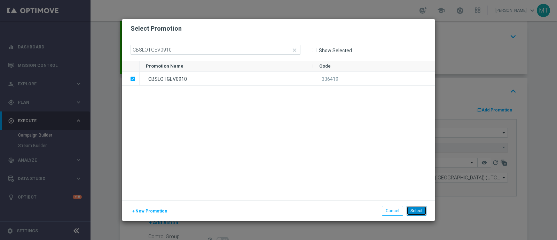
click at [410, 210] on button "Select" at bounding box center [417, 211] width 20 height 10
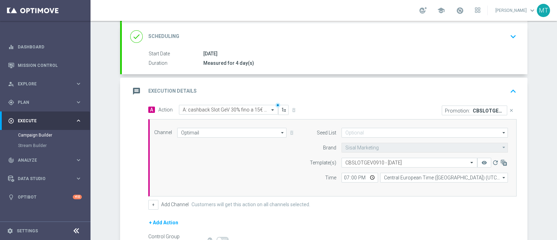
click at [388, 83] on div "message Execution Details keyboard_arrow_up" at bounding box center [325, 91] width 406 height 27
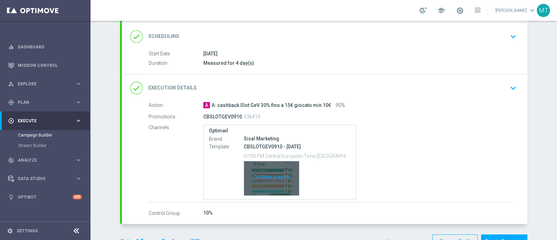
click at [281, 161] on div "Template preview" at bounding box center [271, 178] width 55 height 34
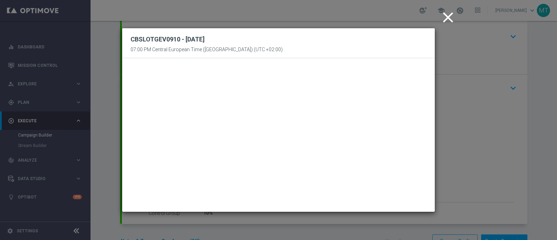
click at [442, 7] on button "close" at bounding box center [449, 18] width 21 height 22
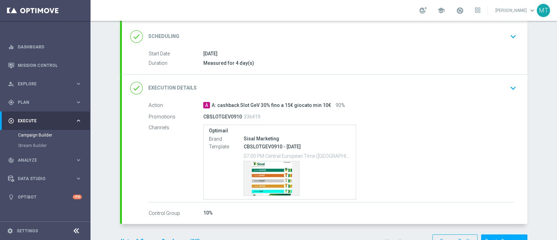
scroll to position [111, 0]
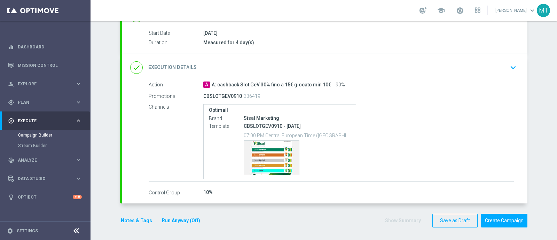
click at [124, 226] on div "done Target Group keyboard_arrow_down Target Group launch Multi Talent ggr nb l…" at bounding box center [324, 93] width 408 height 284
click at [120, 215] on div "Notes & Tags Run Anyway (Off)" at bounding box center [164, 221] width 89 height 14
click at [127, 216] on button "Notes & Tags" at bounding box center [136, 220] width 33 height 9
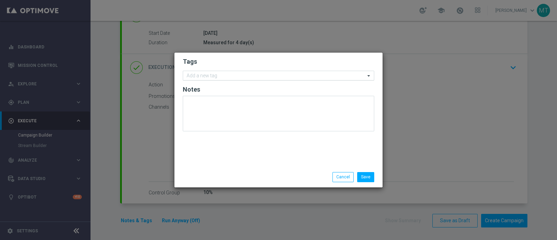
click at [199, 77] on input "text" at bounding box center [276, 76] width 179 height 6
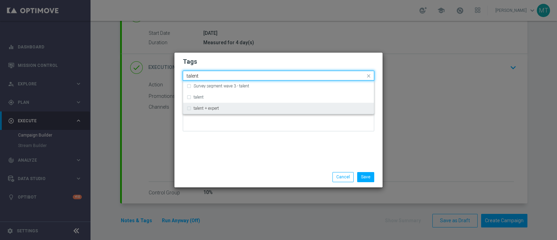
click at [191, 109] on div "talent + expert" at bounding box center [279, 108] width 184 height 11
type input "talent"
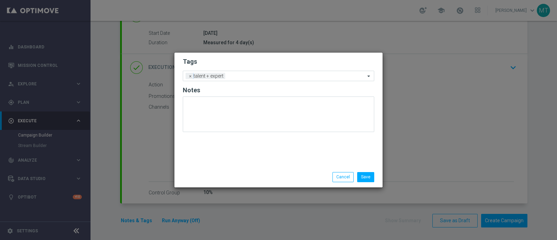
click at [226, 162] on div "Tags Add a new tag × talent + expert Notes" at bounding box center [279, 110] width 208 height 114
click at [259, 73] on div "Add a new tag × talent + expert" at bounding box center [274, 76] width 182 height 10
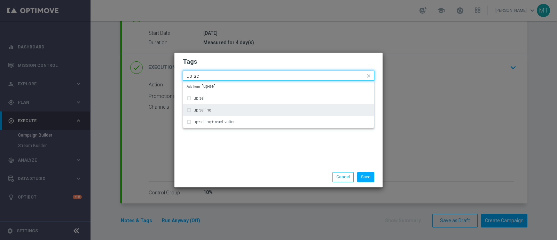
click at [190, 113] on div "up-selling" at bounding box center [279, 109] width 184 height 11
type input "up-se"
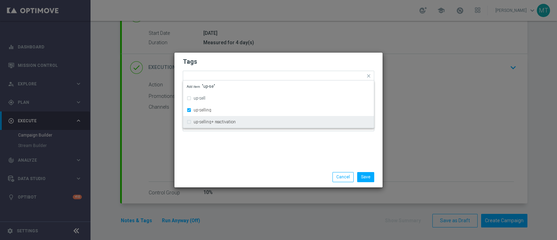
click at [217, 163] on div "Tags Quick find × talent + expert × up-selling up-sell up-selling up-selling+ r…" at bounding box center [279, 110] width 208 height 114
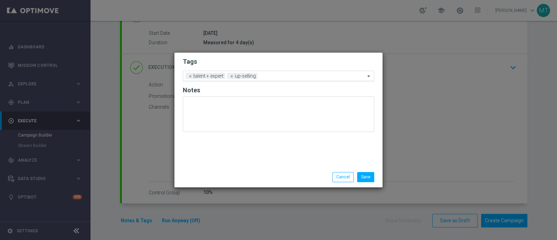
click at [265, 77] on input "text" at bounding box center [313, 76] width 105 height 6
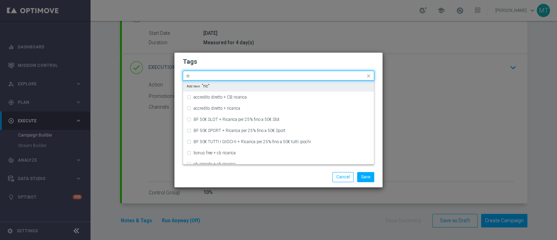
type input "r"
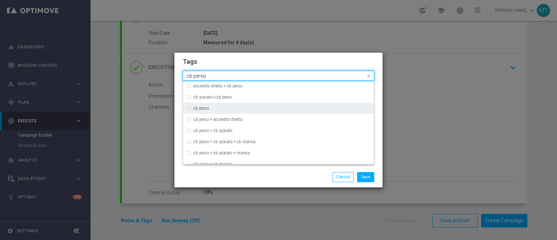
click at [188, 107] on div "cb perso" at bounding box center [279, 108] width 184 height 11
type input "cb perso"
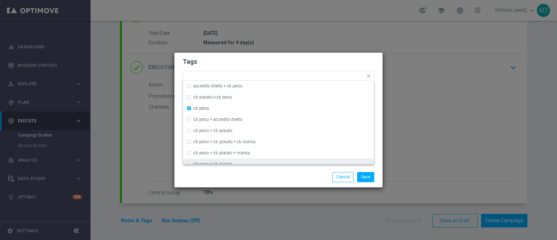
click at [231, 182] on div "Save Cancel" at bounding box center [279, 177] width 202 height 10
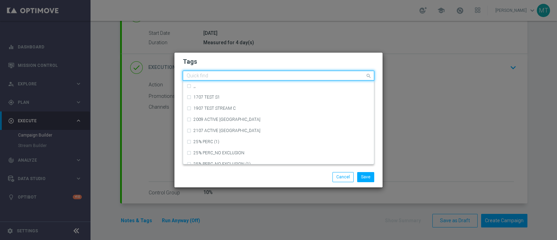
click at [307, 74] on input "text" at bounding box center [276, 76] width 179 height 6
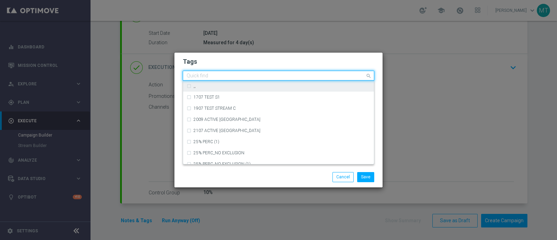
click at [230, 76] on input "text" at bounding box center [276, 76] width 179 height 6
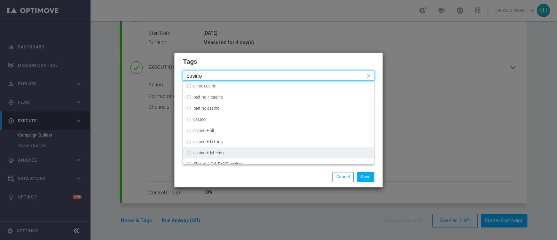
click at [223, 151] on label "casino + lotteries" at bounding box center [209, 153] width 30 height 4
type input "casino"
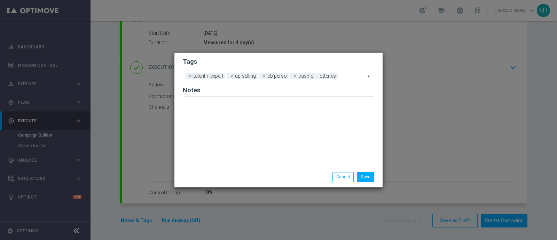
click at [236, 178] on div "Save Cancel" at bounding box center [279, 177] width 202 height 10
click at [350, 76] on input "text" at bounding box center [353, 76] width 25 height 6
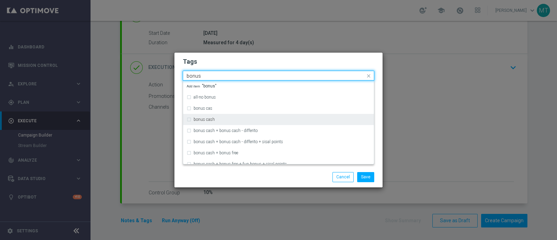
click at [324, 116] on div "bonus cash" at bounding box center [279, 119] width 184 height 11
type input "bonus"
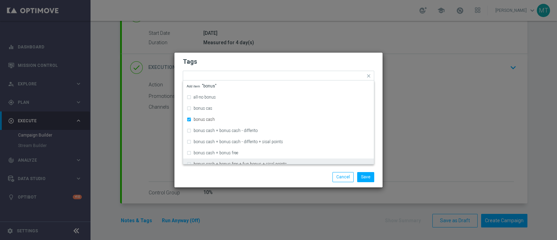
click at [284, 179] on div "Save Cancel" at bounding box center [312, 177] width 135 height 10
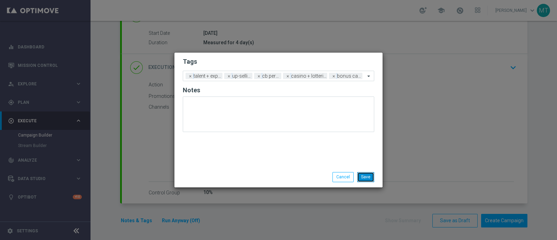
click at [367, 172] on button "Save" at bounding box center [365, 177] width 17 height 10
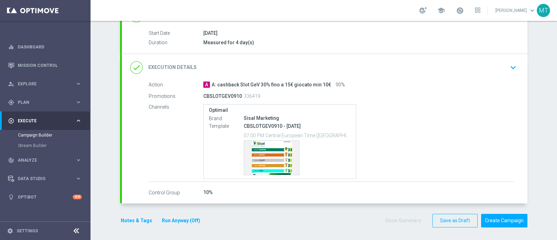
click at [336, 63] on div "done Execution Details keyboard_arrow_down" at bounding box center [324, 67] width 389 height 13
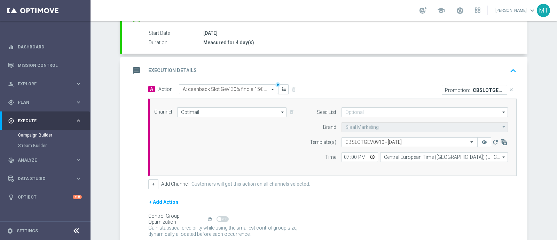
click at [336, 64] on div "message Execution Details keyboard_arrow_up" at bounding box center [324, 70] width 389 height 13
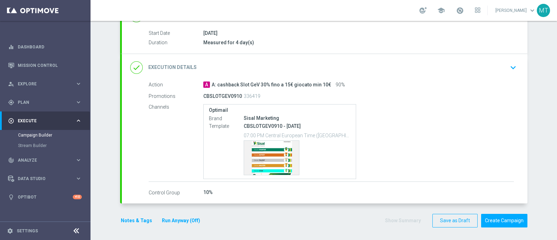
click at [336, 63] on div "done Execution Details keyboard_arrow_down Action A A: cashback Slot GeV 30% fi…" at bounding box center [325, 128] width 406 height 149
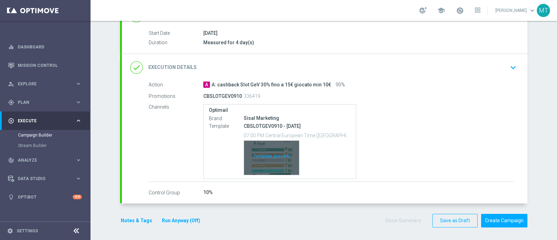
click at [275, 142] on div "Template preview" at bounding box center [271, 158] width 55 height 34
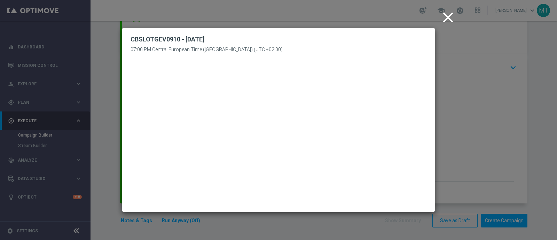
click at [456, 16] on icon "close" at bounding box center [448, 17] width 17 height 17
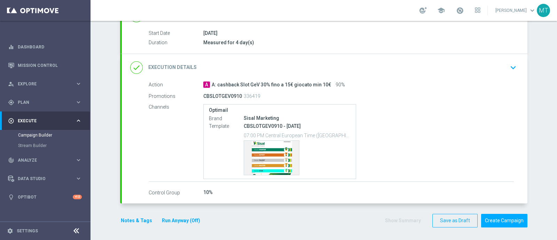
click at [312, 44] on div "Measured for 4 day(s)" at bounding box center [358, 42] width 311 height 7
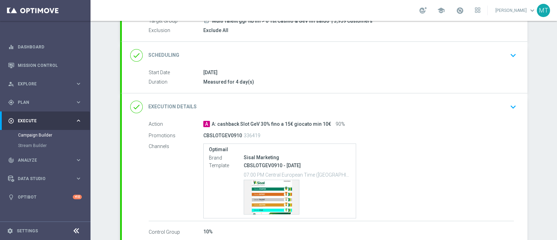
scroll to position [71, 0]
click at [481, 67] on div "done Scheduling keyboard_arrow_down" at bounding box center [325, 55] width 406 height 27
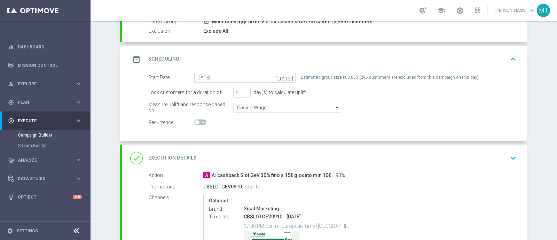
click at [360, 169] on div "done Execution Details keyboard_arrow_down" at bounding box center [325, 158] width 406 height 27
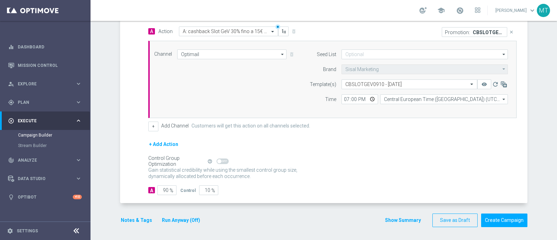
scroll to position [169, 0]
click at [169, 142] on button "+ Add Action" at bounding box center [163, 144] width 31 height 9
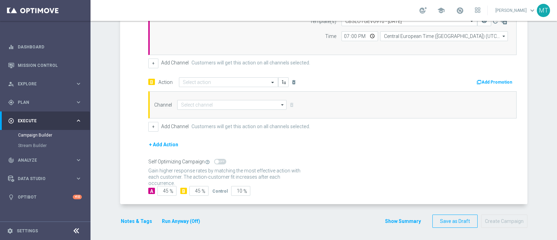
scroll to position [232, 0]
click at [218, 81] on input "text" at bounding box center [222, 83] width 78 height 6
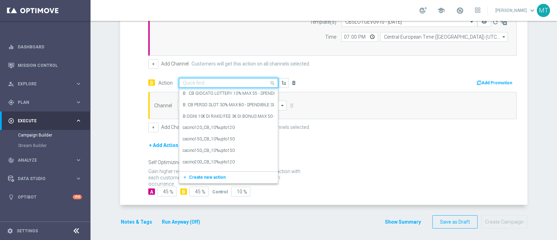
paste input "B: Ricarica 10€ per cb perso 30% fino a 15€ Slot GeV"
type input "B: Ricarica 10€ per cb perso 30% fino a 15€ Slot GeV"
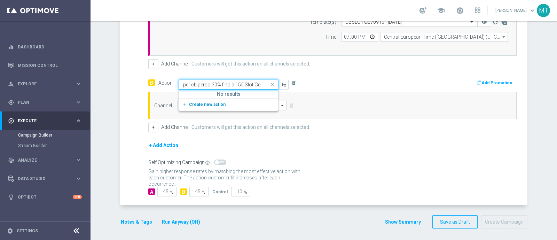
click at [228, 102] on button "add_new Create new action" at bounding box center [227, 105] width 96 height 8
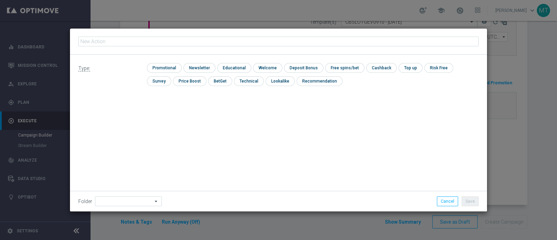
type input "B: Ricarica 10€ per cb perso 30% fino a 15€ Slot GeV"
click at [162, 67] on input "checkbox" at bounding box center [163, 67] width 33 height 9
checkbox input "true"
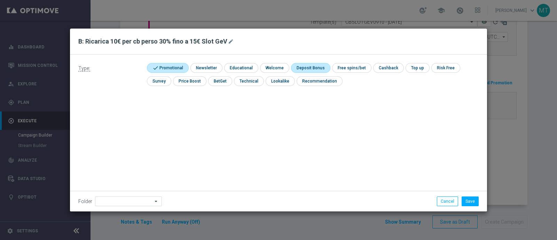
click at [301, 69] on input "checkbox" at bounding box center [309, 67] width 37 height 9
checkbox input "true"
click at [386, 67] on input "checkbox" at bounding box center [394, 67] width 29 height 9
click at [386, 67] on input "checkbox" at bounding box center [398, 67] width 36 height 9
click at [388, 74] on div "check Promotional check Newsletter check Educational check Welcome check Deposi…" at bounding box center [313, 76] width 332 height 26
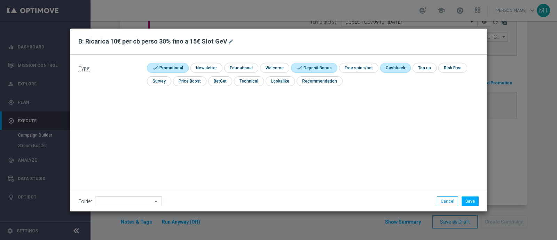
click at [380, 69] on input "checkbox" at bounding box center [394, 67] width 29 height 9
checkbox input "true"
click at [469, 203] on button "Save" at bounding box center [470, 201] width 17 height 10
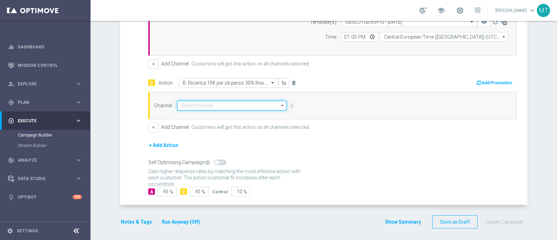
click at [239, 105] on input at bounding box center [231, 106] width 109 height 10
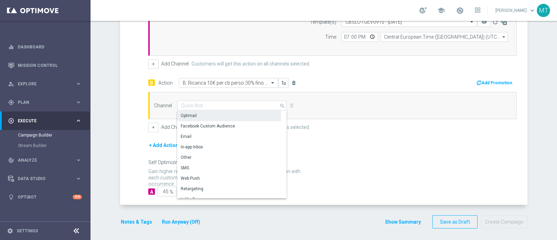
click at [232, 114] on div "Optimail" at bounding box center [229, 116] width 104 height 10
type input "Optimail"
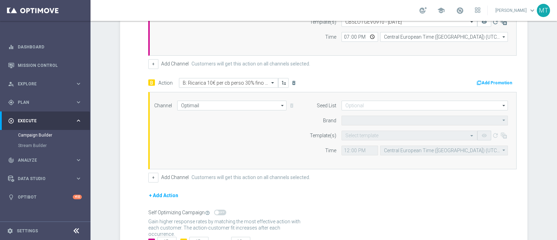
type input "Sisal Marketing"
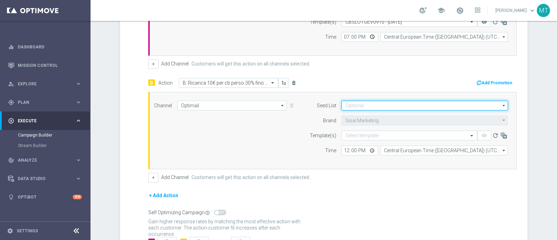
click at [354, 104] on input at bounding box center [425, 106] width 166 height 10
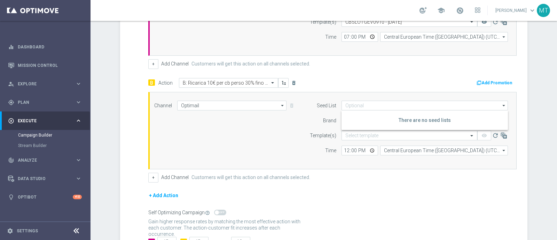
click at [276, 97] on div "Channel Optimail Optimail arrow_drop_down Drag here to set row groups Drag here…" at bounding box center [332, 130] width 369 height 77
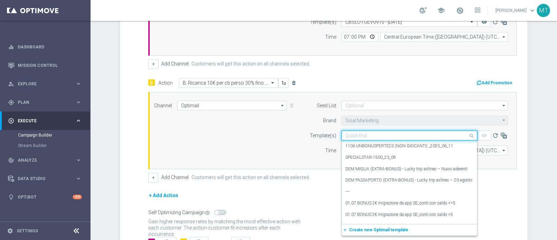
click at [346, 135] on input "text" at bounding box center [403, 136] width 114 height 6
paste input "RICSLOTGEV0910 - [DATE]"
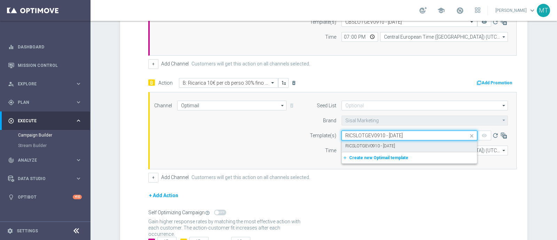
click at [350, 147] on label "RICSLOTGEV0910 - [DATE]" at bounding box center [371, 146] width 50 height 6
type input "RICSLOTGEV0910 - [DATE]"
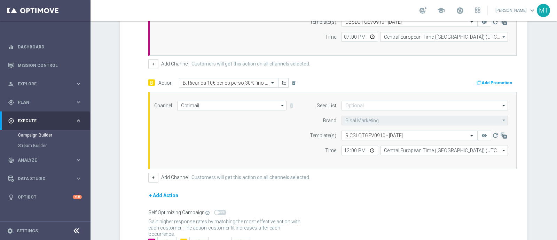
scroll to position [228, 0]
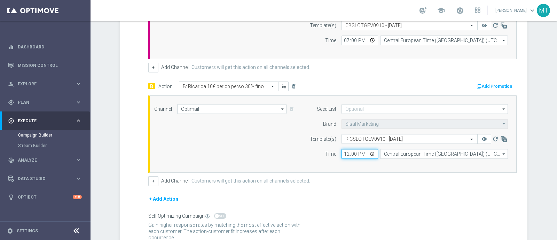
click at [342, 154] on input "12:00" at bounding box center [360, 154] width 37 height 10
type input "19:00"
click at [493, 85] on button "Add Promotion" at bounding box center [495, 87] width 39 height 8
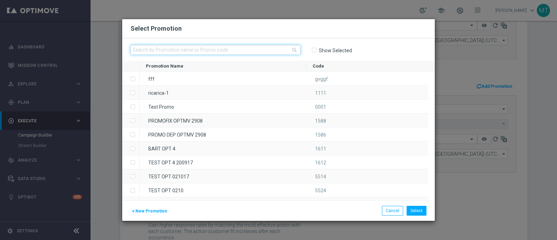
click at [174, 53] on input "text" at bounding box center [216, 50] width 170 height 10
paste input "336432"
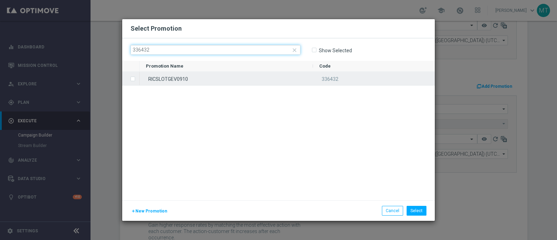
type input "336432"
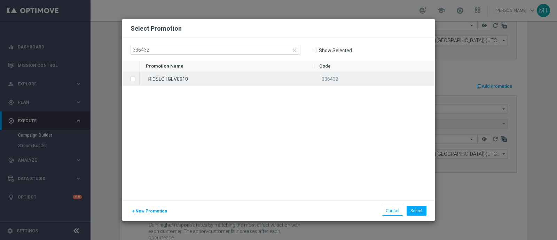
click at [134, 76] on span "Press SPACE to select this row." at bounding box center [133, 79] width 7 height 14
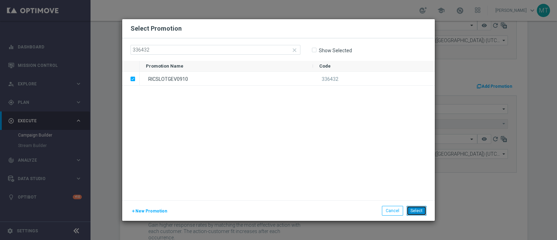
click at [418, 210] on button "Select" at bounding box center [417, 211] width 20 height 10
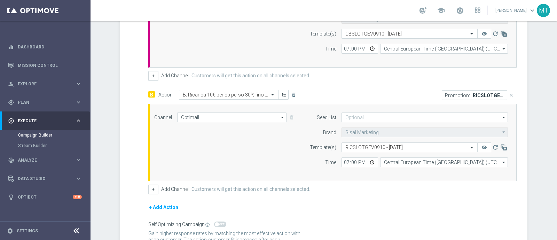
scroll to position [76, 0]
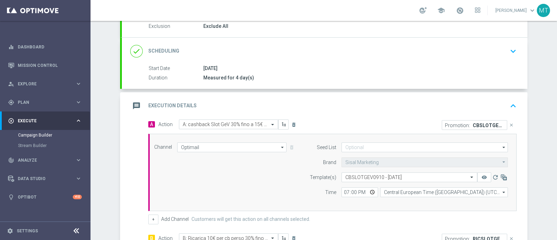
click at [466, 110] on div "message Execution Details keyboard_arrow_up" at bounding box center [324, 105] width 389 height 13
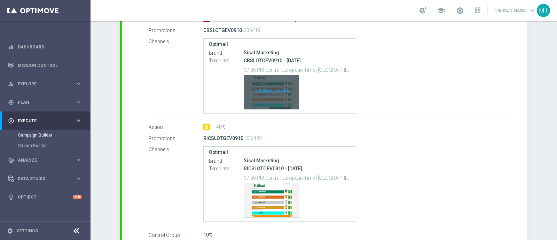
scroll to position [219, 0]
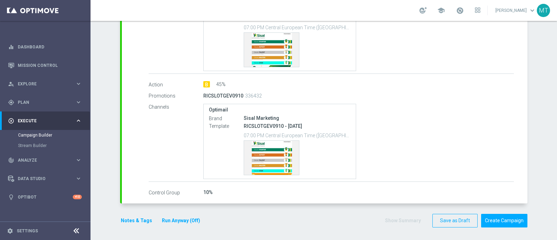
click at [462, 11] on div "school" at bounding box center [450, 11] width 61 height 12
click at [464, 11] on span at bounding box center [460, 11] width 8 height 8
click at [165, 219] on button "Run Anyway (Off)" at bounding box center [181, 220] width 40 height 9
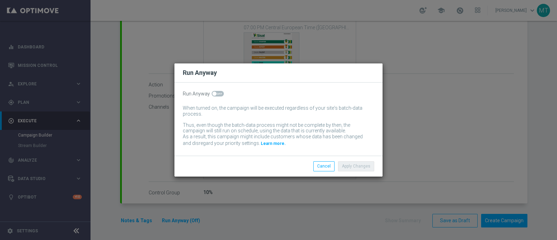
click at [220, 96] on span at bounding box center [218, 94] width 12 height 6
click at [220, 96] on input "checkbox" at bounding box center [218, 94] width 12 height 6
checkbox input "true"
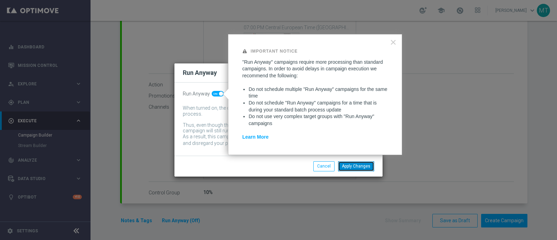
click at [358, 163] on button "Apply Changes" at bounding box center [356, 166] width 36 height 10
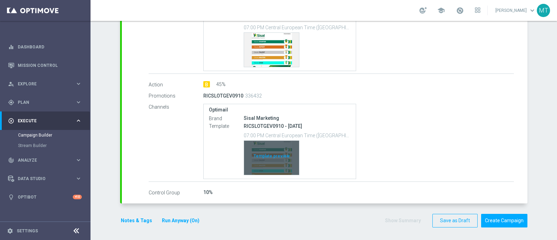
click at [253, 153] on div "Template preview" at bounding box center [271, 158] width 55 height 34
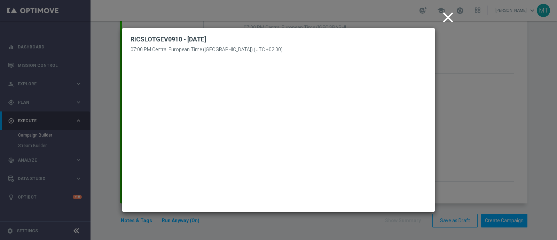
click at [444, 17] on icon "close" at bounding box center [448, 17] width 17 height 17
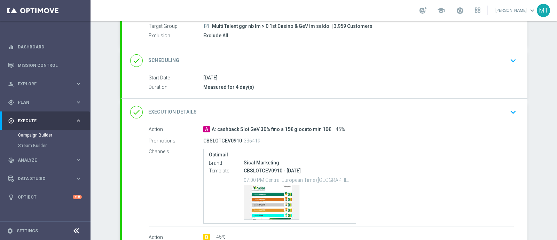
scroll to position [67, 0]
click at [386, 72] on div "done Scheduling keyboard_arrow_down" at bounding box center [325, 60] width 406 height 27
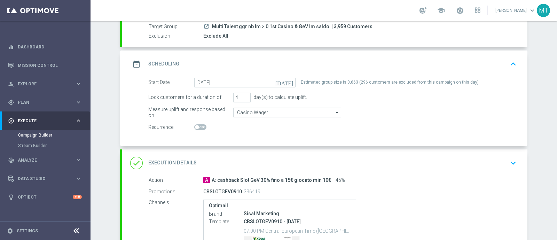
click at [384, 70] on div "date_range Scheduling keyboard_arrow_up" at bounding box center [325, 64] width 406 height 27
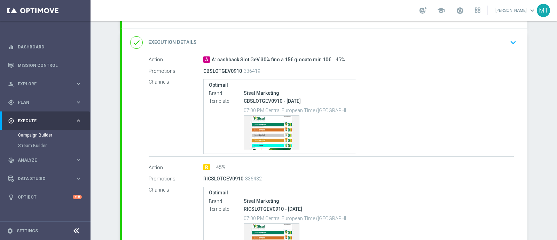
scroll to position [219, 0]
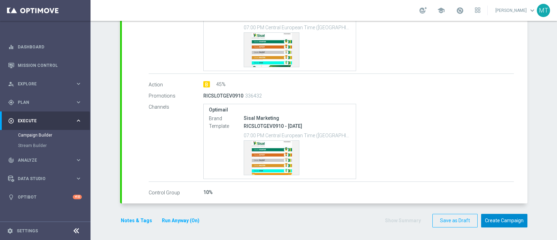
click at [517, 217] on button "Create Campaign" at bounding box center [504, 221] width 46 height 14
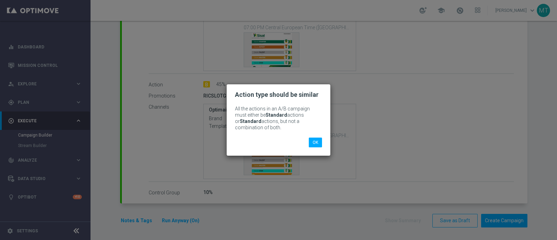
click at [392, 74] on modal-container "Action type should be similar All the actions in an A/B campaign must either be…" at bounding box center [278, 120] width 557 height 240
click at [169, 112] on modal-container "Action type should be similar All the actions in an A/B campaign must either be…" at bounding box center [278, 120] width 557 height 240
click at [235, 144] on div "OK" at bounding box center [279, 143] width 98 height 10
click at [183, 153] on modal-container "Action type should be similar All the actions in an A/B campaign must either be…" at bounding box center [278, 120] width 557 height 240
click at [168, 49] on modal-container "Action type should be similar All the actions in an A/B campaign must either be…" at bounding box center [278, 120] width 557 height 240
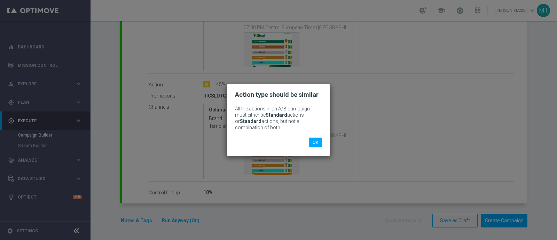
click at [322, 77] on modal-container "Action type should be similar All the actions in an A/B campaign must either be…" at bounding box center [278, 120] width 557 height 240
click at [314, 142] on button "OK" at bounding box center [315, 143] width 13 height 10
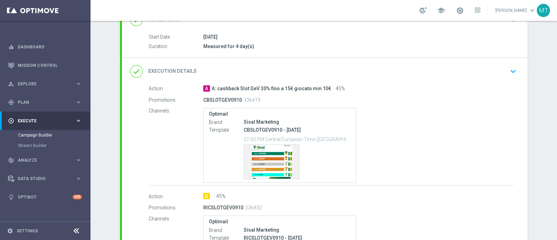
scroll to position [107, 0]
click at [284, 188] on div "Action A A: cashback Slot GeV 30% fino a 15€ giocato min 10€ 45% Promotions CBS…" at bounding box center [325, 198] width 406 height 224
click at [427, 198] on div "B 45%" at bounding box center [358, 197] width 311 height 7
click at [487, 68] on div "done Execution Details keyboard_arrow_down" at bounding box center [324, 72] width 389 height 13
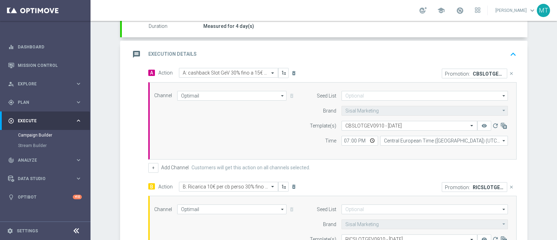
scroll to position [129, 0]
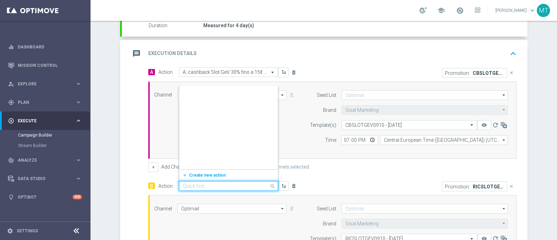
click at [204, 187] on input "text" at bounding box center [222, 186] width 78 height 6
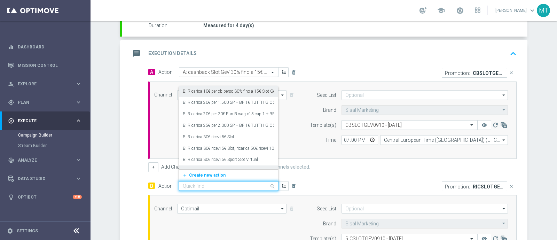
paste input "B: Ricarica 10€ per cb perso 30% fino a 15€ Slot GeV"
type input "B: Ricarica 10€ per cb perso 30% fino a 15€ Slot GeV"
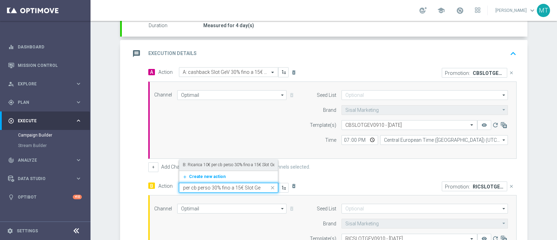
click at [204, 165] on label "B: Ricarica 10€ per cb perso 30% fino a 15€ Slot GeV" at bounding box center [230, 165] width 95 height 6
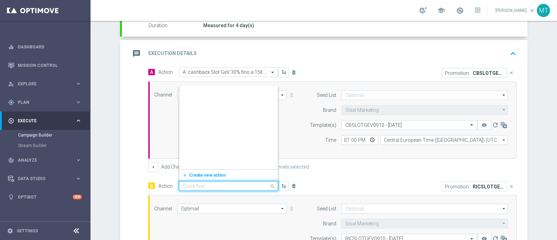
scroll to position [6402, 0]
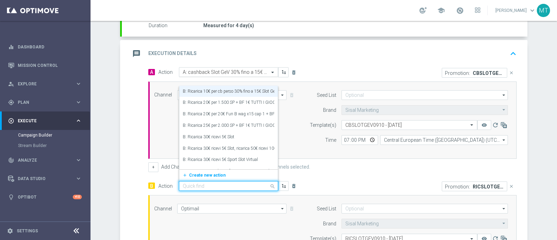
click at [249, 70] on input "text" at bounding box center [222, 72] width 78 height 6
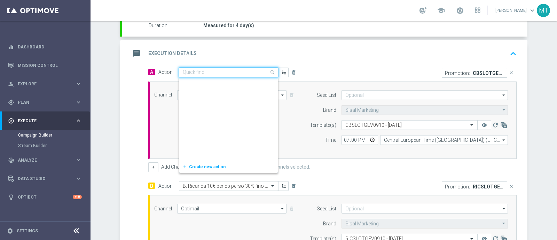
scroll to position [5207, 0]
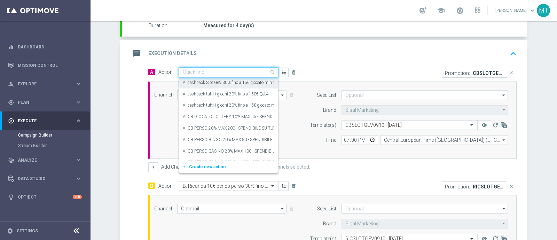
paste input "A: cashback Slot GeV 30% fino a 15€ giocato min 10€"
type input "A: cashback Slot GeV 30% fino a 15€ giocato min 10€"
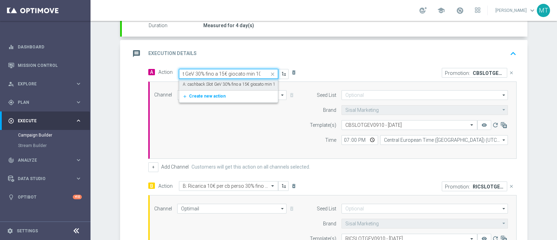
click at [214, 84] on label "A: cashback Slot GeV 30% fino a 15€ giocato min 10€" at bounding box center [231, 85] width 97 height 6
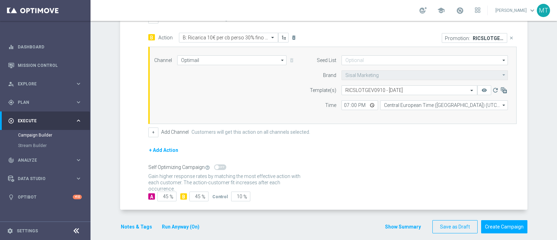
scroll to position [277, 0]
click at [499, 225] on button "Create Campaign" at bounding box center [504, 227] width 46 height 14
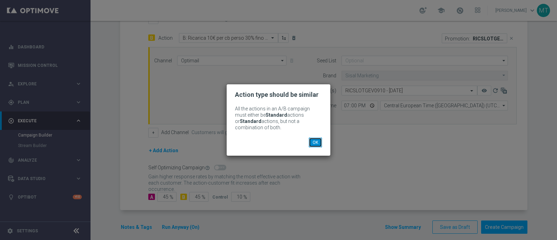
click at [316, 140] on button "OK" at bounding box center [315, 143] width 13 height 10
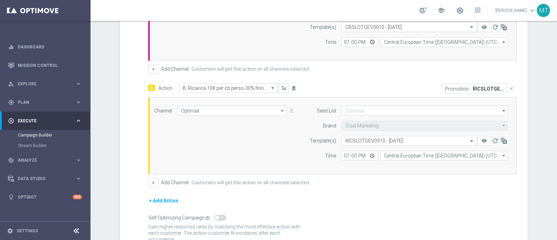
scroll to position [220, 0]
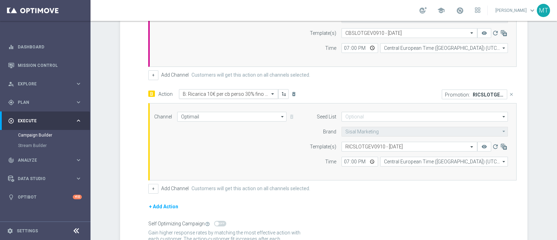
click at [217, 92] on input "text" at bounding box center [222, 94] width 78 height 6
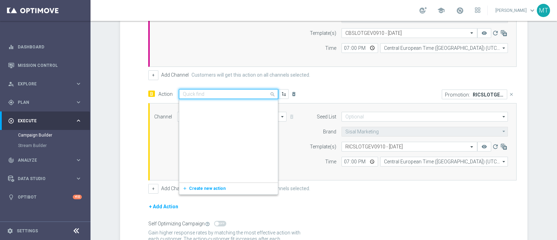
scroll to position [6402, 0]
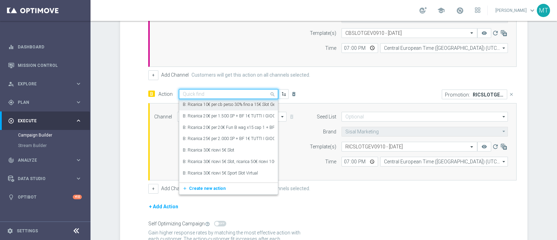
paste input "B: Ricarica 10€ per cb perso 30% fino a 15€ Slot GeV"
type input "B: Ricarica 10€ per cb perso 30% fino a 15€ Slot GeV"
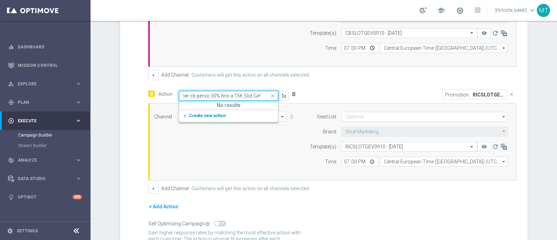
click at [204, 116] on span "Create new action" at bounding box center [207, 115] width 37 height 5
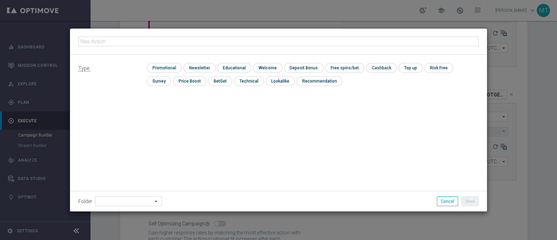
type input "B: Ricarica 10€ per cb perso 30% fino a 15€ Slot GeV"
click at [172, 66] on input "checkbox" at bounding box center [163, 67] width 33 height 9
checkbox input "true"
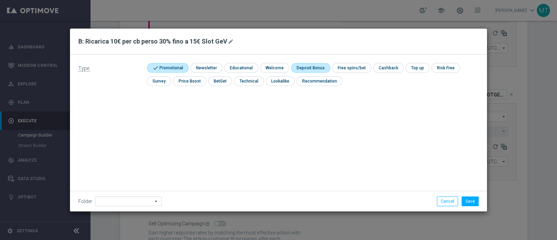
click at [315, 70] on input "checkbox" at bounding box center [309, 67] width 37 height 9
checkbox input "true"
click at [382, 70] on input "checkbox" at bounding box center [394, 67] width 29 height 9
checkbox input "true"
click at [473, 201] on button "Save" at bounding box center [470, 201] width 17 height 10
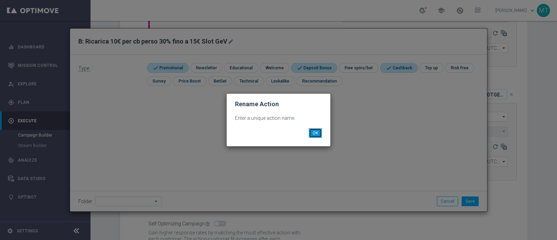
click at [317, 130] on button "OK" at bounding box center [315, 133] width 13 height 10
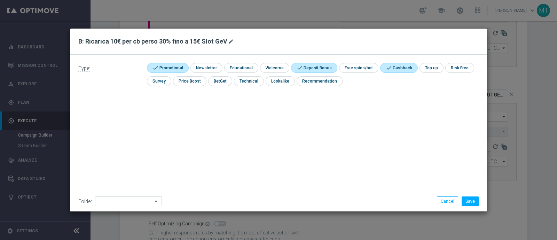
click at [230, 40] on icon "mode_edit" at bounding box center [231, 42] width 6 height 6
type input "B: Ricarica 10€ per cb perso 30% fino a 15€ Slot GeV."
click at [473, 203] on button "Save" at bounding box center [470, 201] width 17 height 10
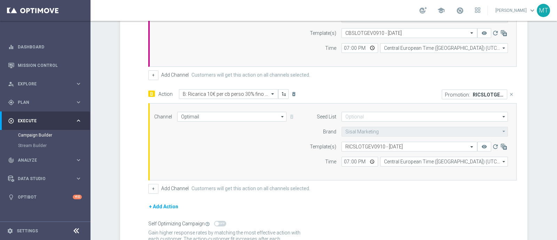
scroll to position [282, 0]
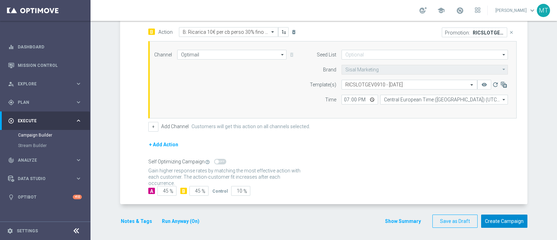
click at [505, 219] on button "Create Campaign" at bounding box center [504, 222] width 46 height 14
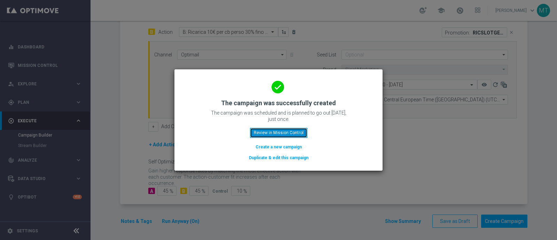
click at [284, 134] on button "Review in Mission Control" at bounding box center [278, 133] width 57 height 10
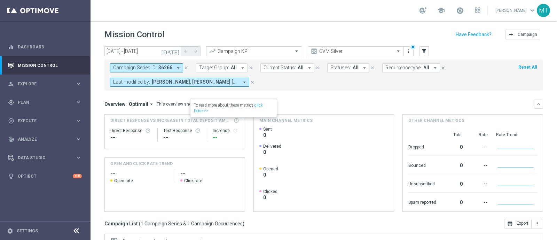
click at [185, 69] on icon "close" at bounding box center [186, 67] width 5 height 5
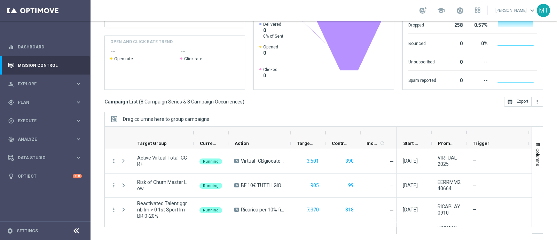
scroll to position [117, 0]
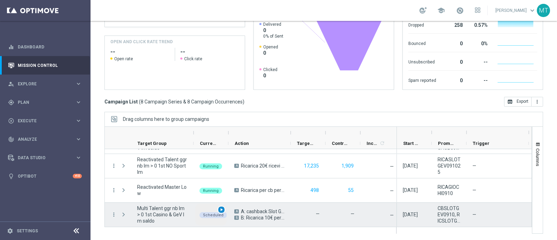
click at [224, 209] on span "play_arrow" at bounding box center [221, 209] width 5 height 5
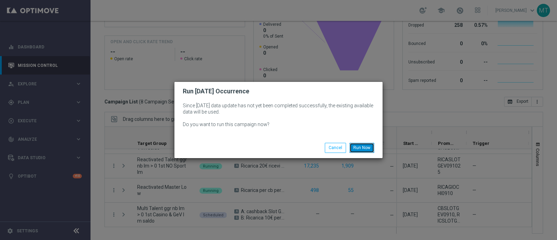
click at [367, 147] on button "Run Now" at bounding box center [362, 148] width 25 height 10
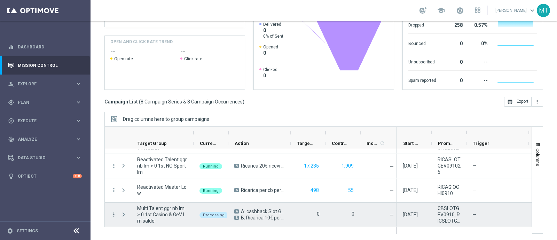
click at [114, 213] on icon "more_vert" at bounding box center [114, 214] width 6 height 6
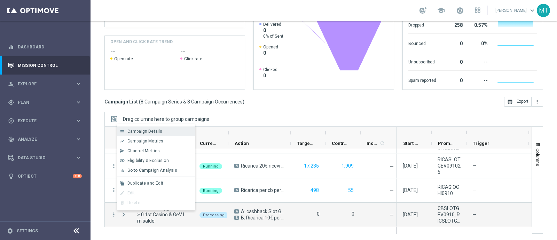
click at [158, 129] on span "Campaign Details" at bounding box center [144, 131] width 35 height 5
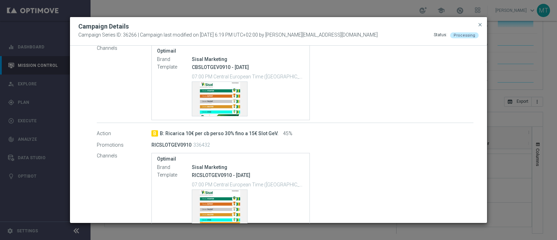
scroll to position [240, 0]
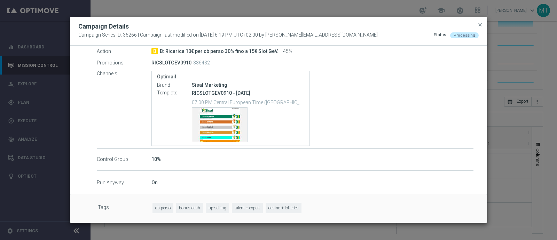
click at [479, 26] on span "close" at bounding box center [481, 25] width 6 height 6
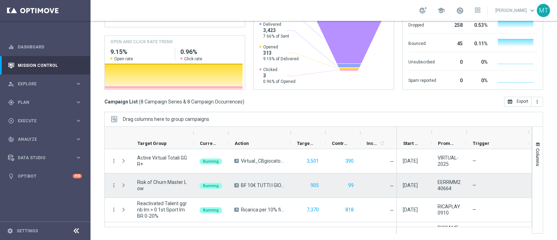
scroll to position [117, 0]
